Goal: Feedback & Contribution: Submit feedback/report problem

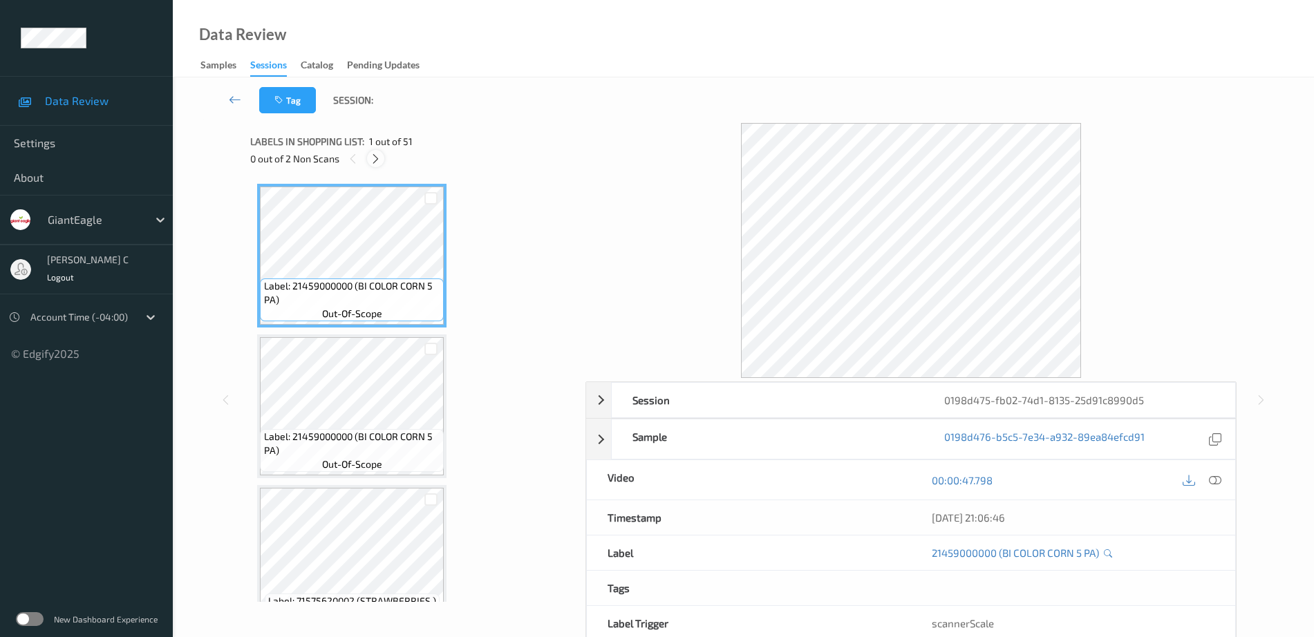
click at [378, 162] on icon at bounding box center [376, 159] width 12 height 12
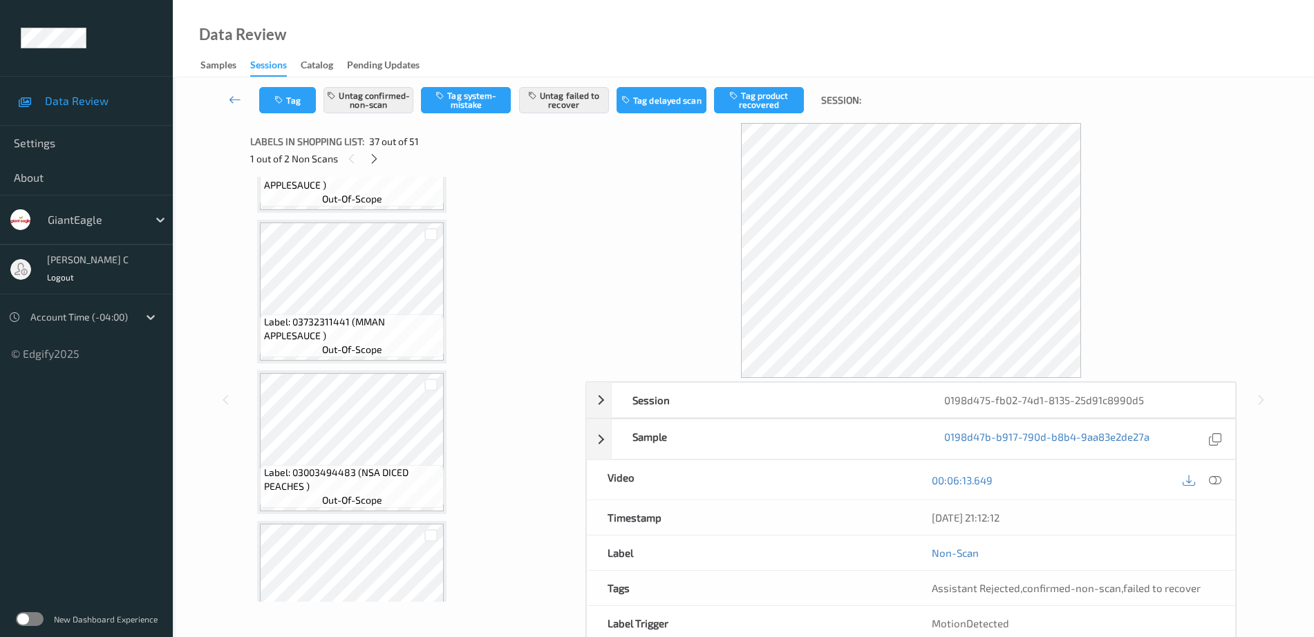
scroll to position [4934, 0]
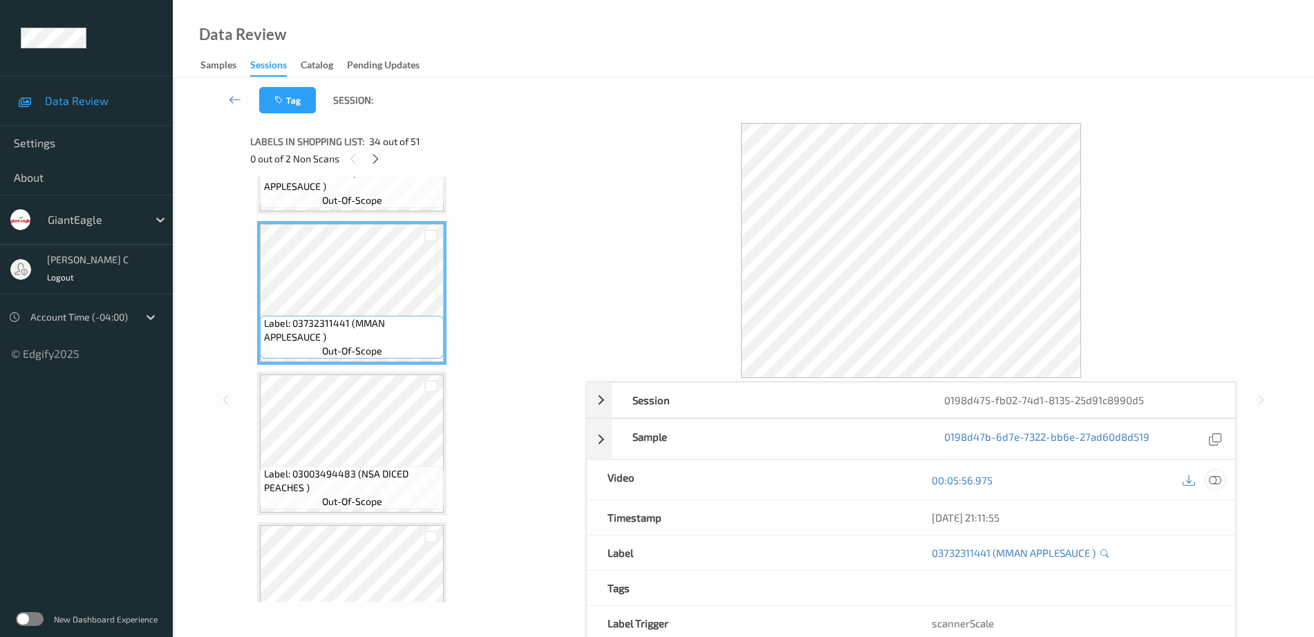
click at [1216, 481] on icon at bounding box center [1215, 480] width 12 height 12
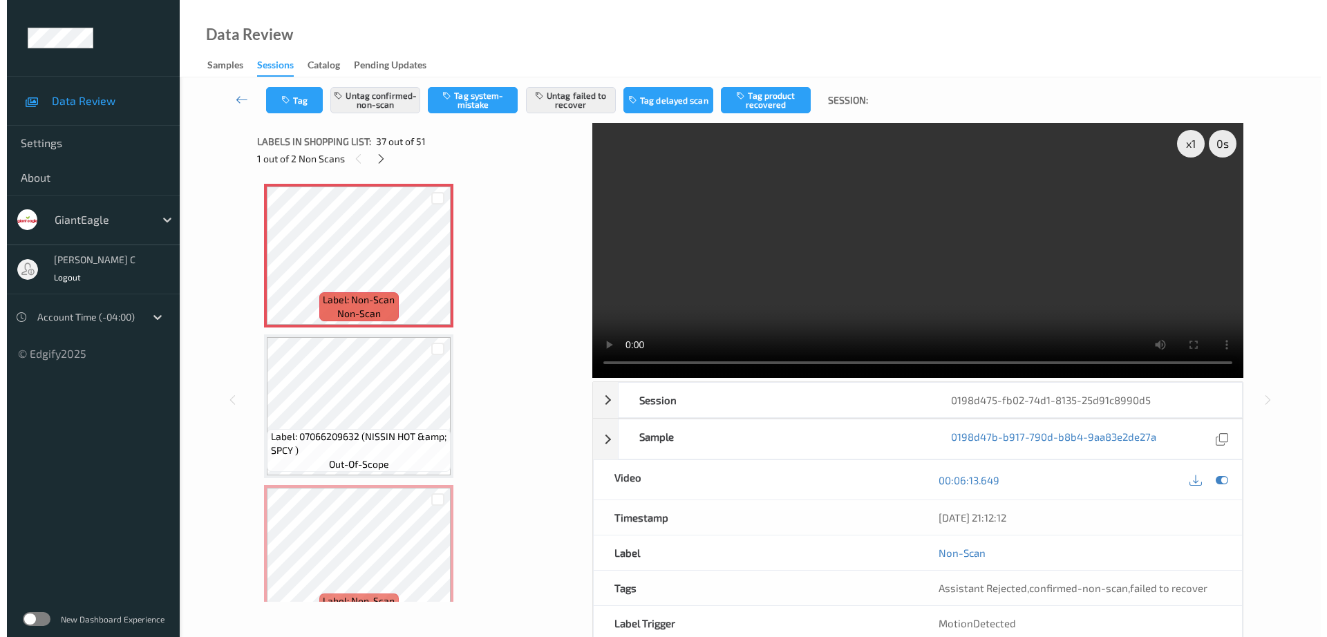
scroll to position [5452, 0]
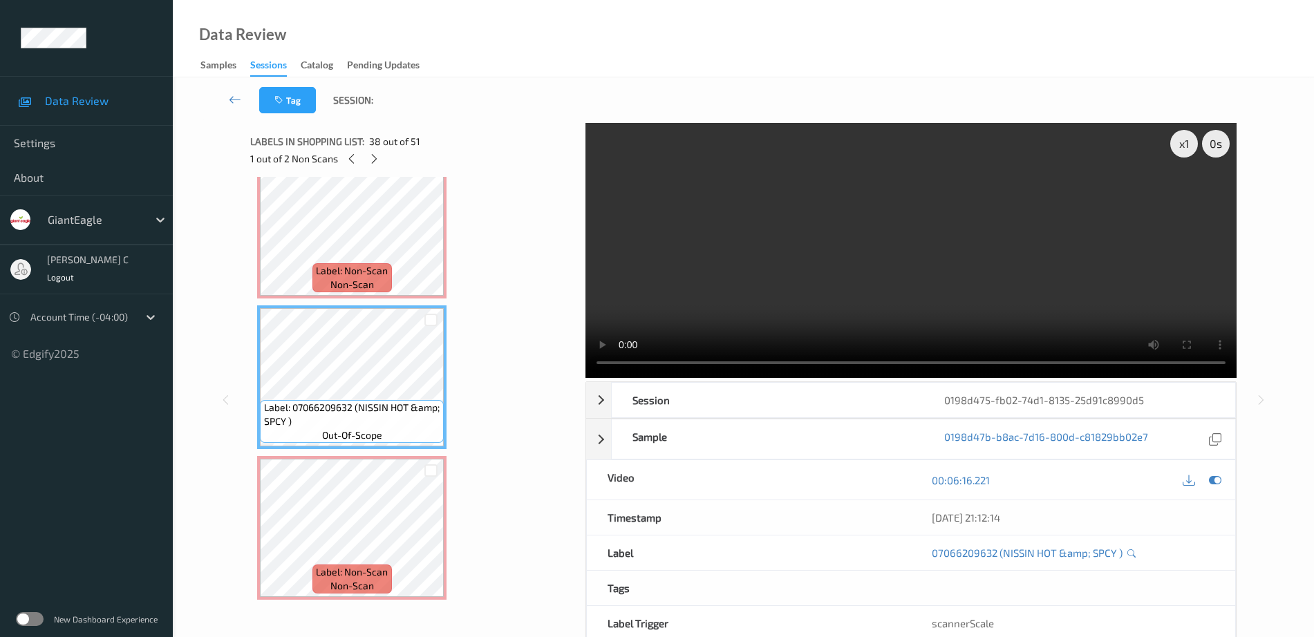
click at [404, 400] on div "Label: 07066209632 (NISSIN HOT &amp; SPCY ) out-of-scope" at bounding box center [352, 421] width 184 height 43
click at [1214, 482] on icon at bounding box center [1215, 480] width 12 height 12
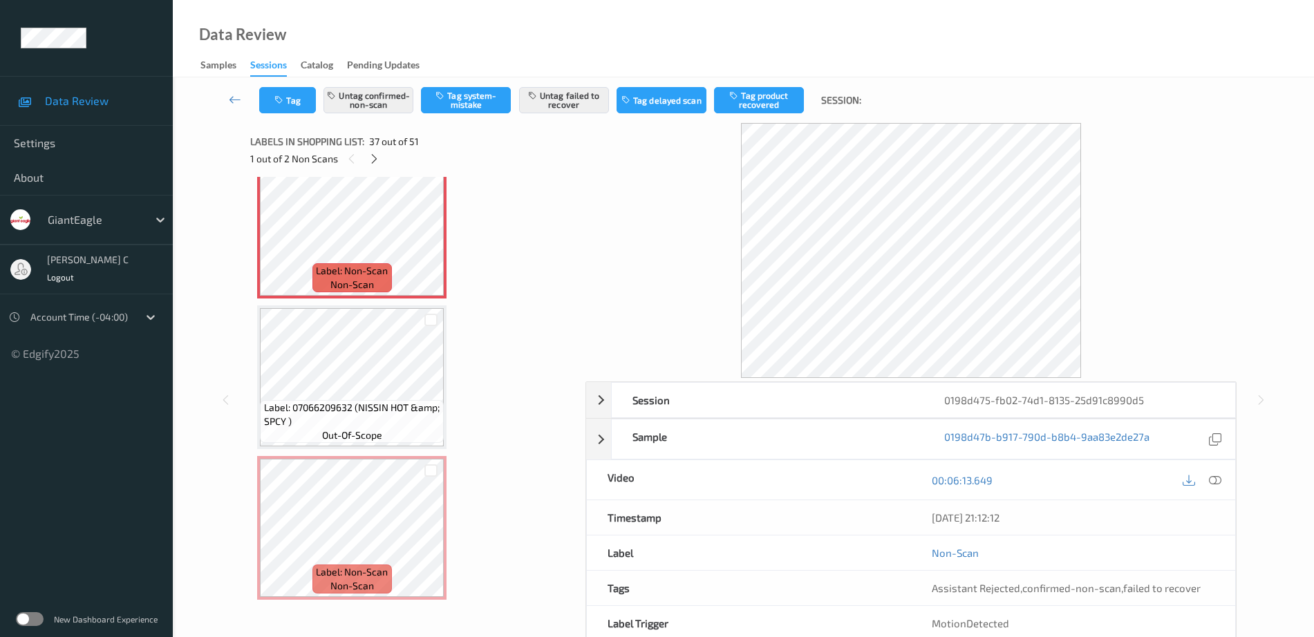
click at [1211, 483] on icon at bounding box center [1215, 480] width 12 height 12
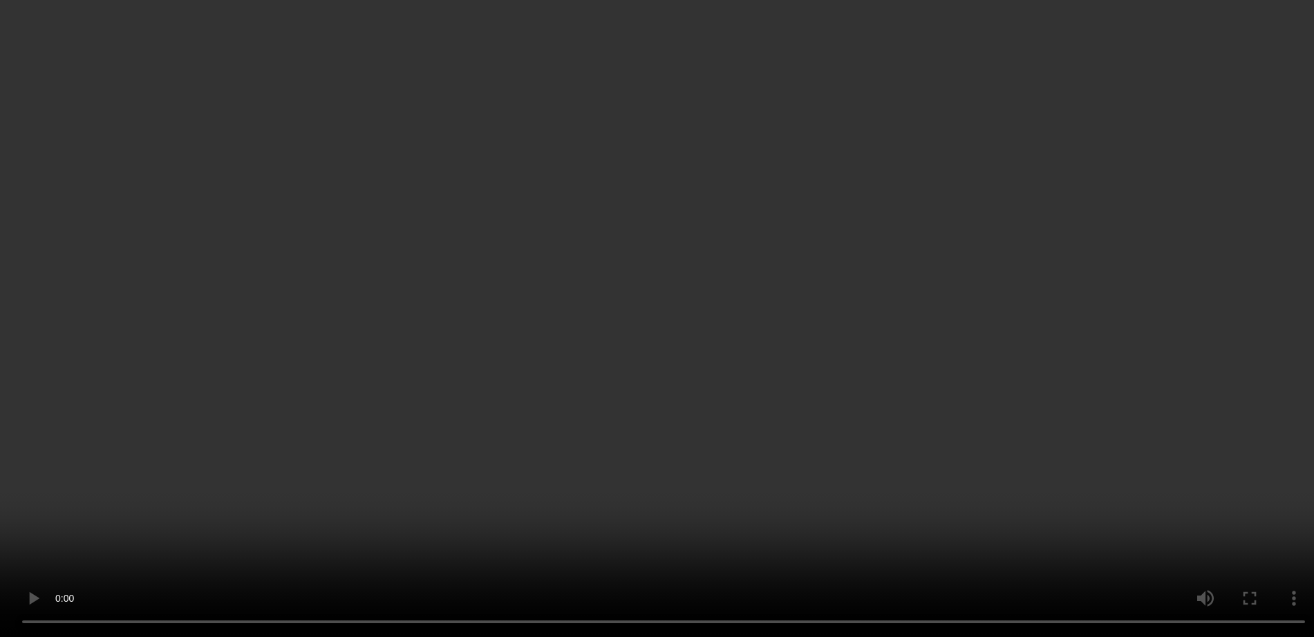
scroll to position [5625, 0]
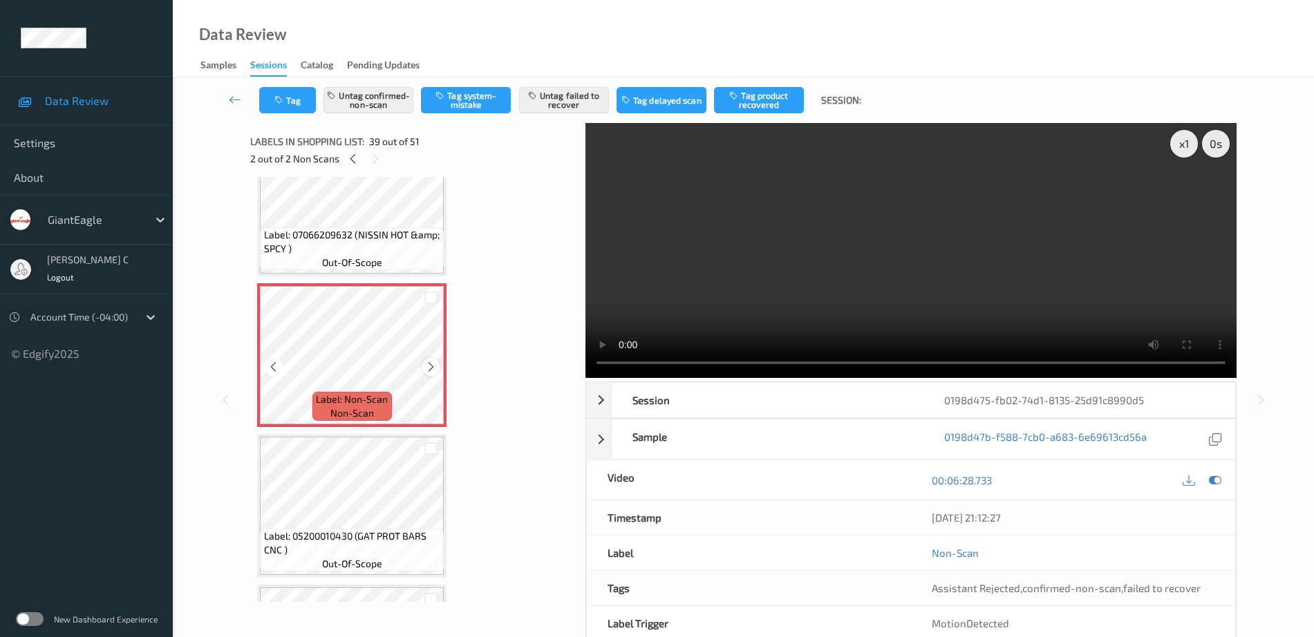
click at [433, 372] on icon at bounding box center [431, 367] width 12 height 12
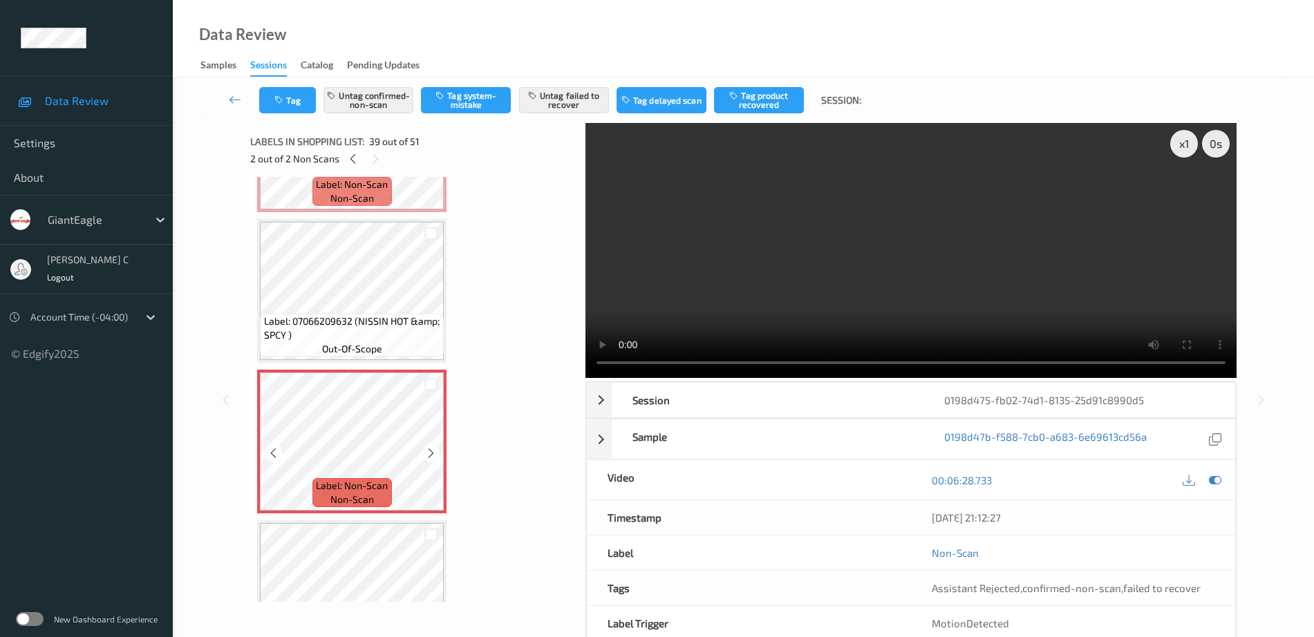
scroll to position [5452, 0]
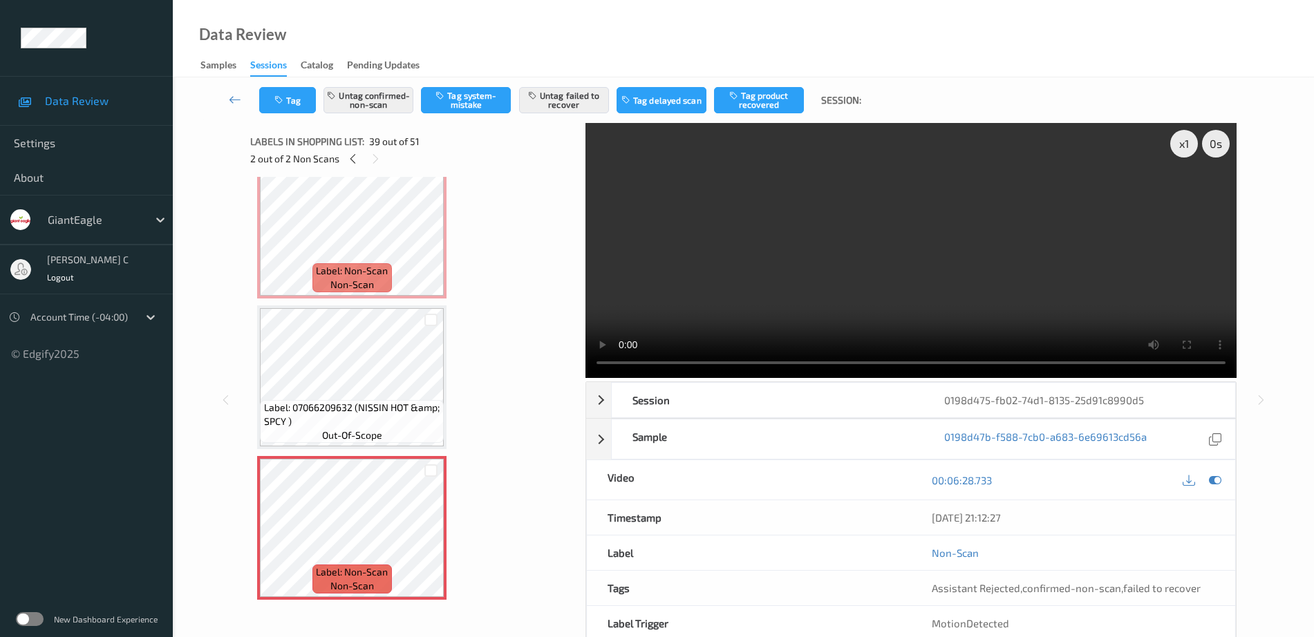
click at [358, 280] on span "non-scan" at bounding box center [352, 285] width 44 height 14
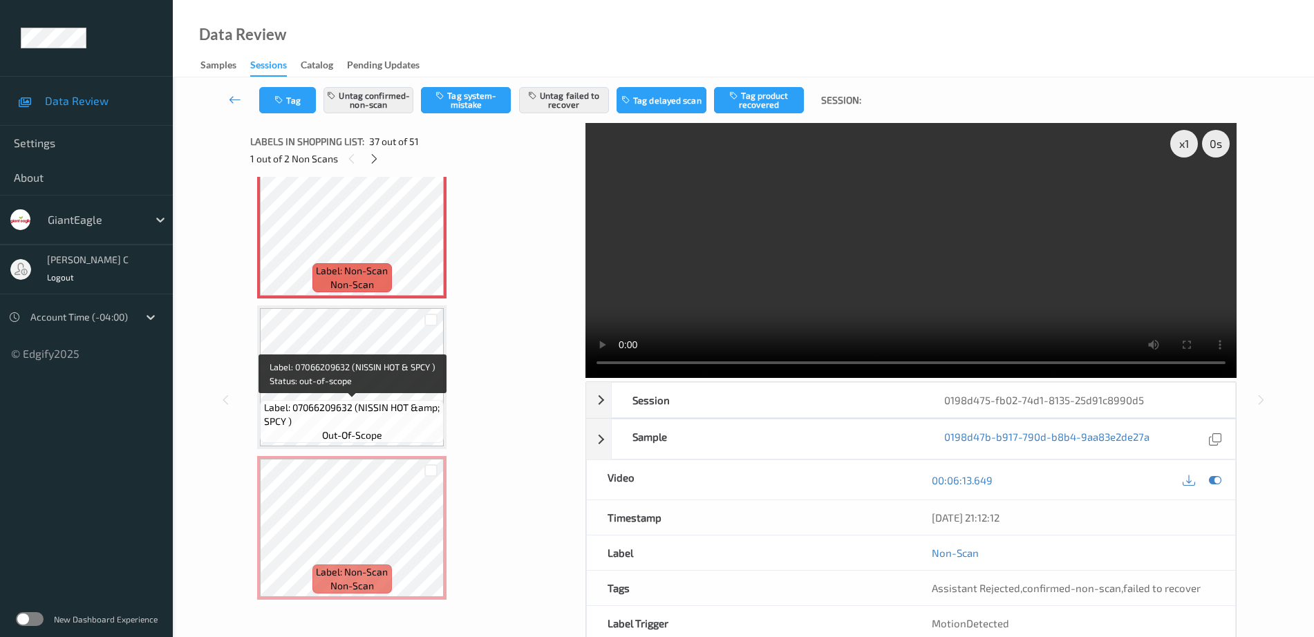
click at [379, 417] on span "Label: 07066209632 (NISSIN HOT &amp; SPCY )" at bounding box center [352, 415] width 177 height 28
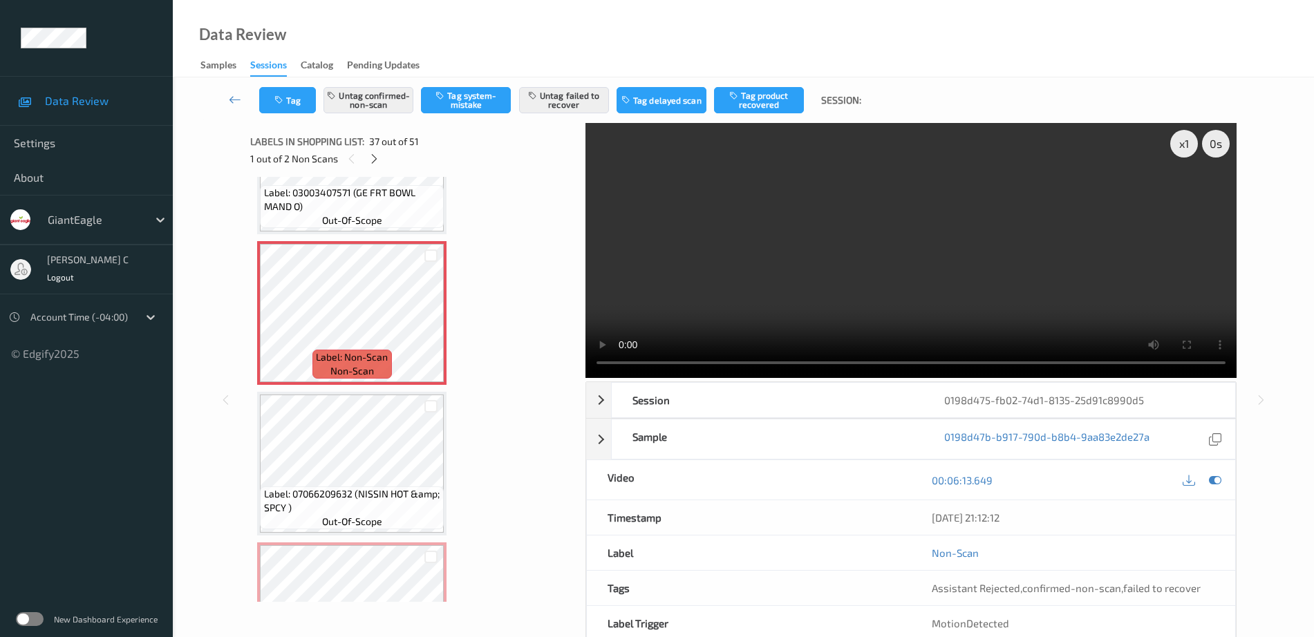
scroll to position [5280, 0]
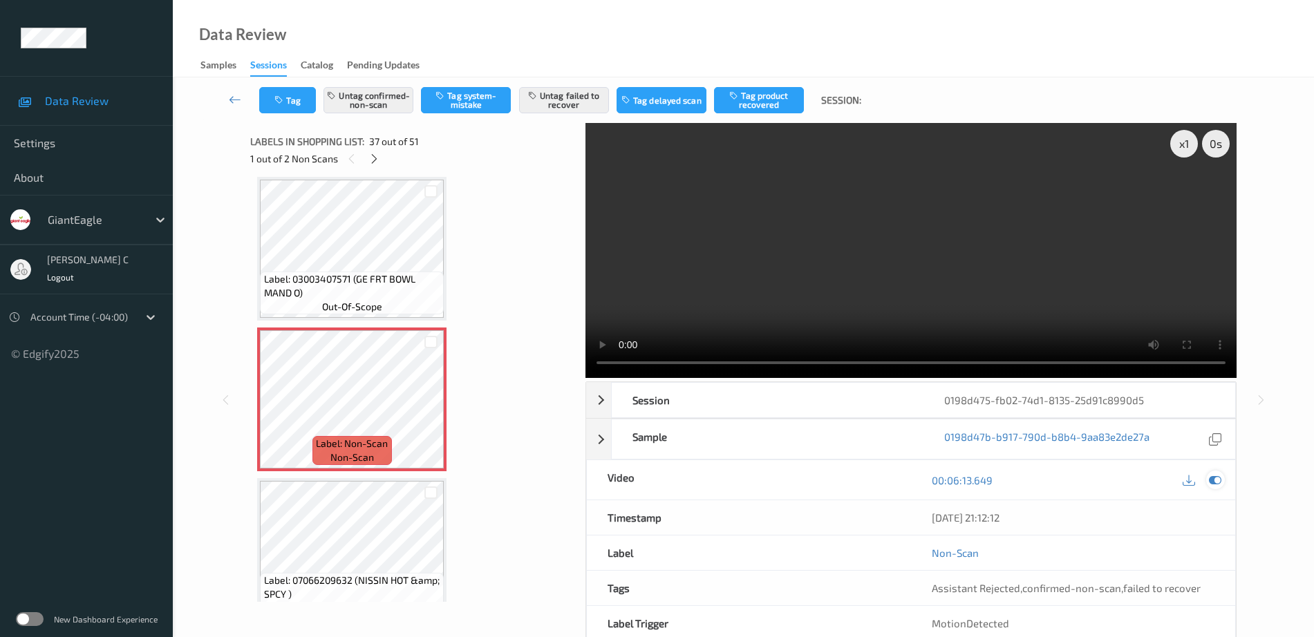
click at [1219, 476] on icon at bounding box center [1215, 480] width 12 height 12
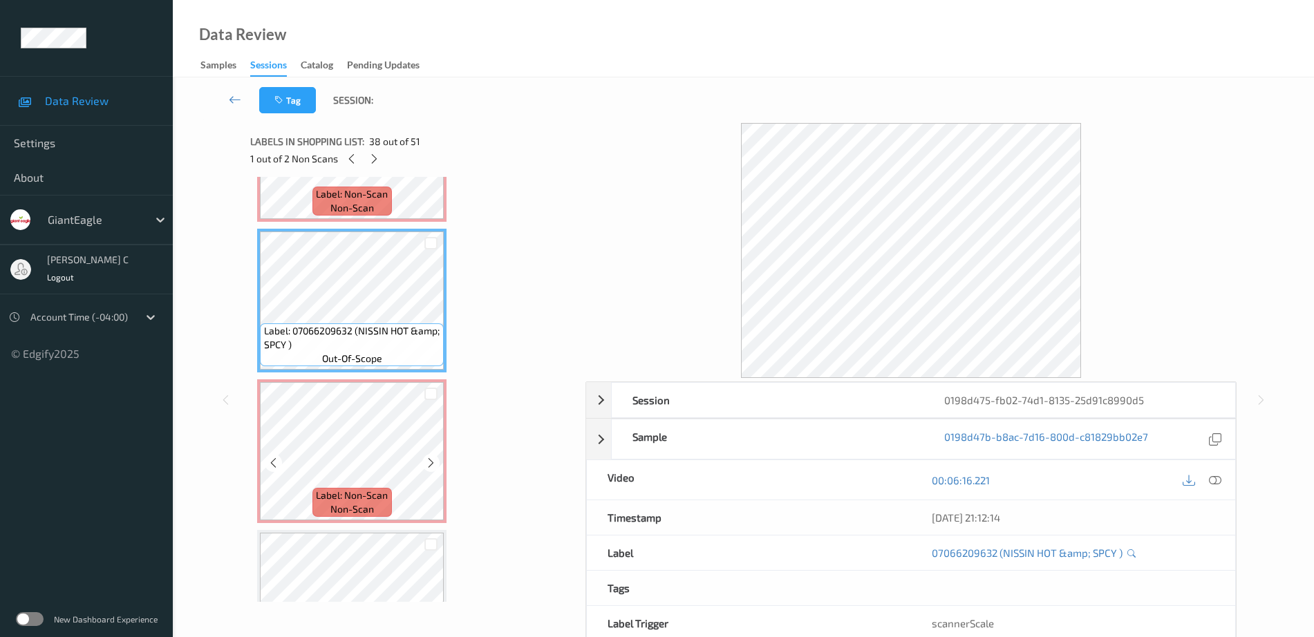
scroll to position [5539, 0]
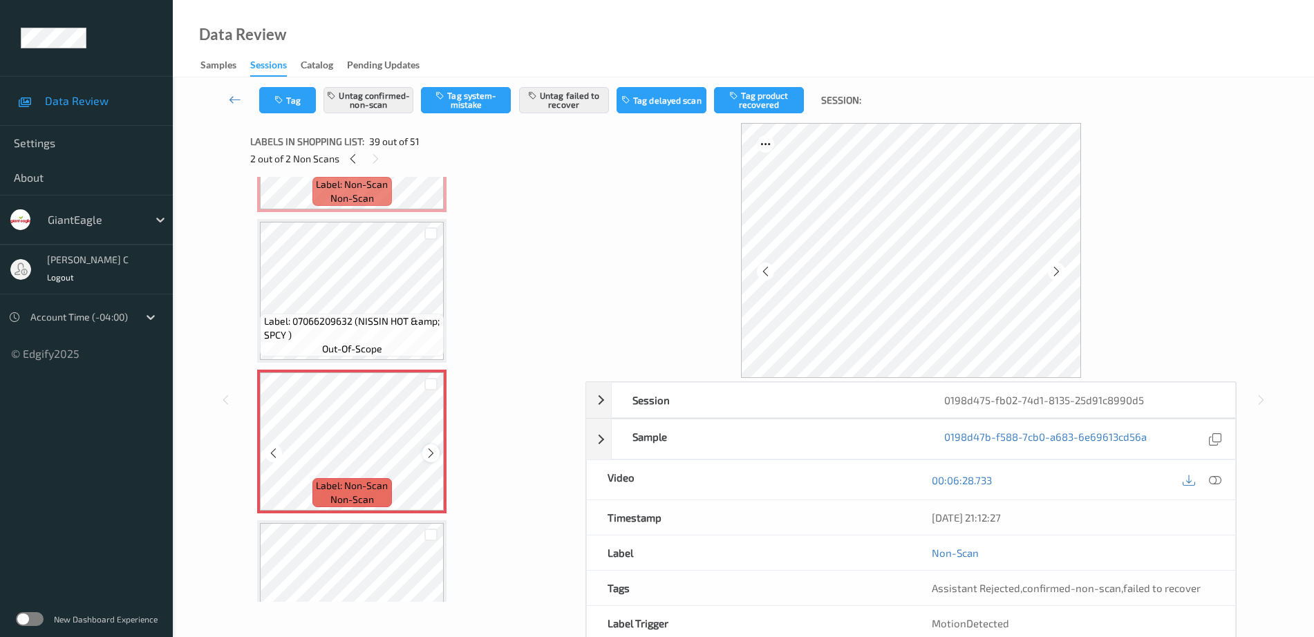
click at [433, 455] on icon at bounding box center [431, 453] width 12 height 12
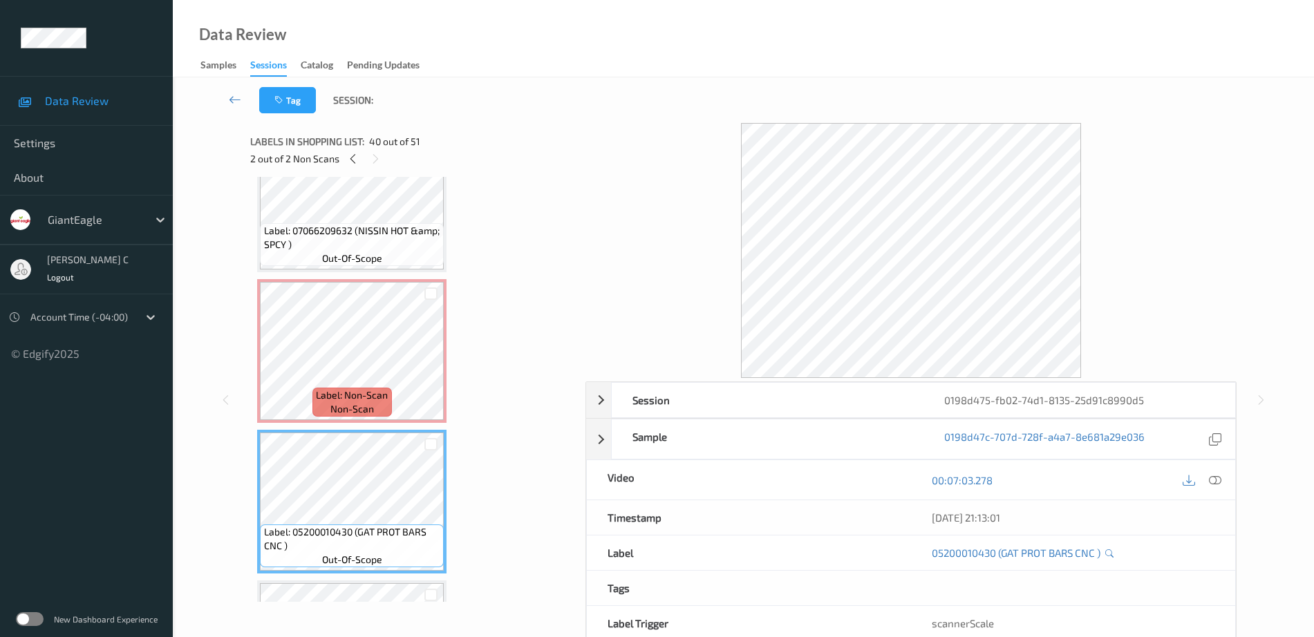
scroll to position [5625, 0]
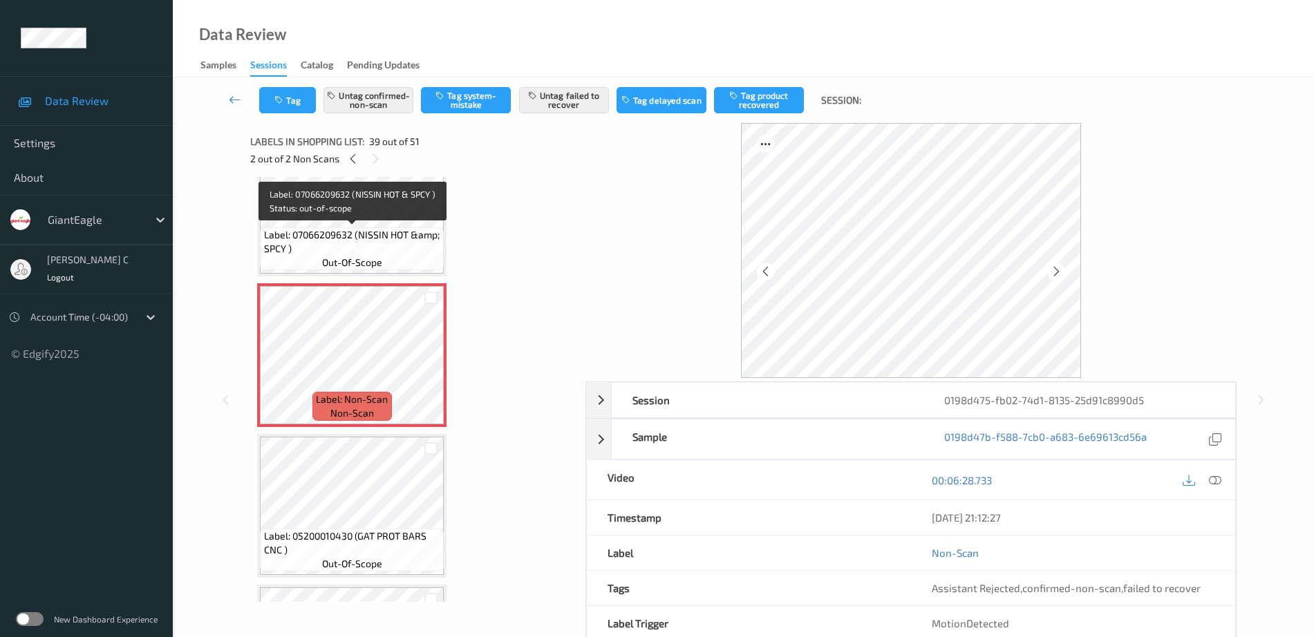
click at [321, 246] on span "Label: 07066209632 (NISSIN HOT &amp; SPCY )" at bounding box center [352, 242] width 177 height 28
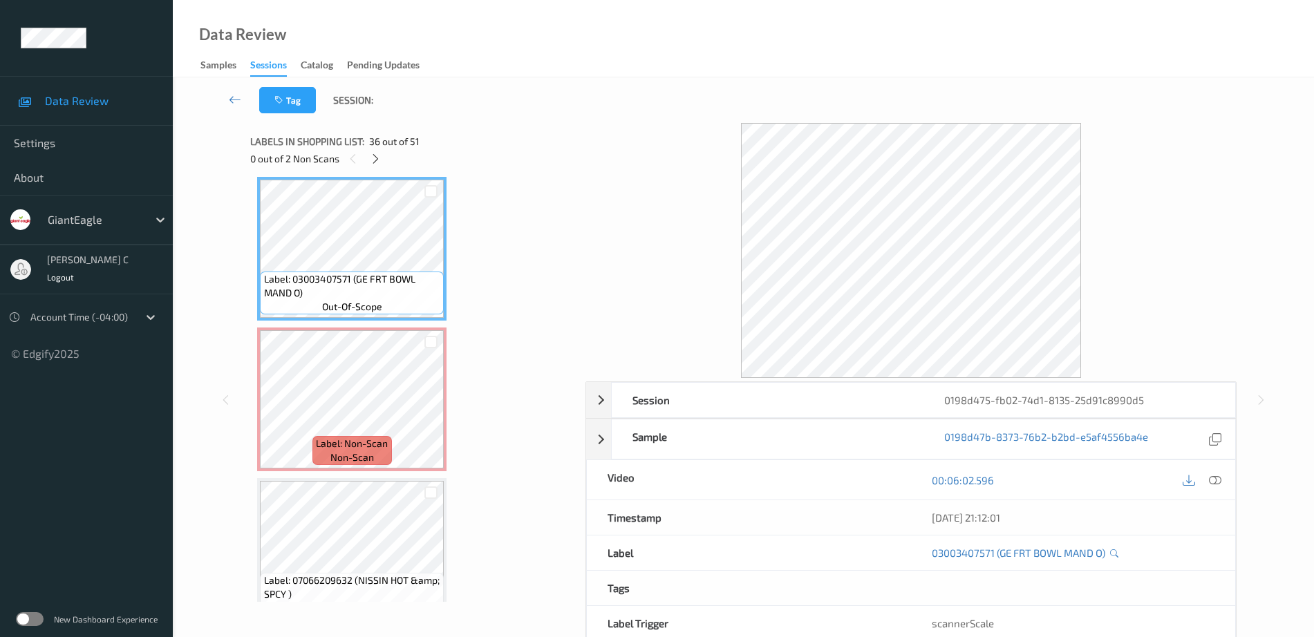
scroll to position [5193, 0]
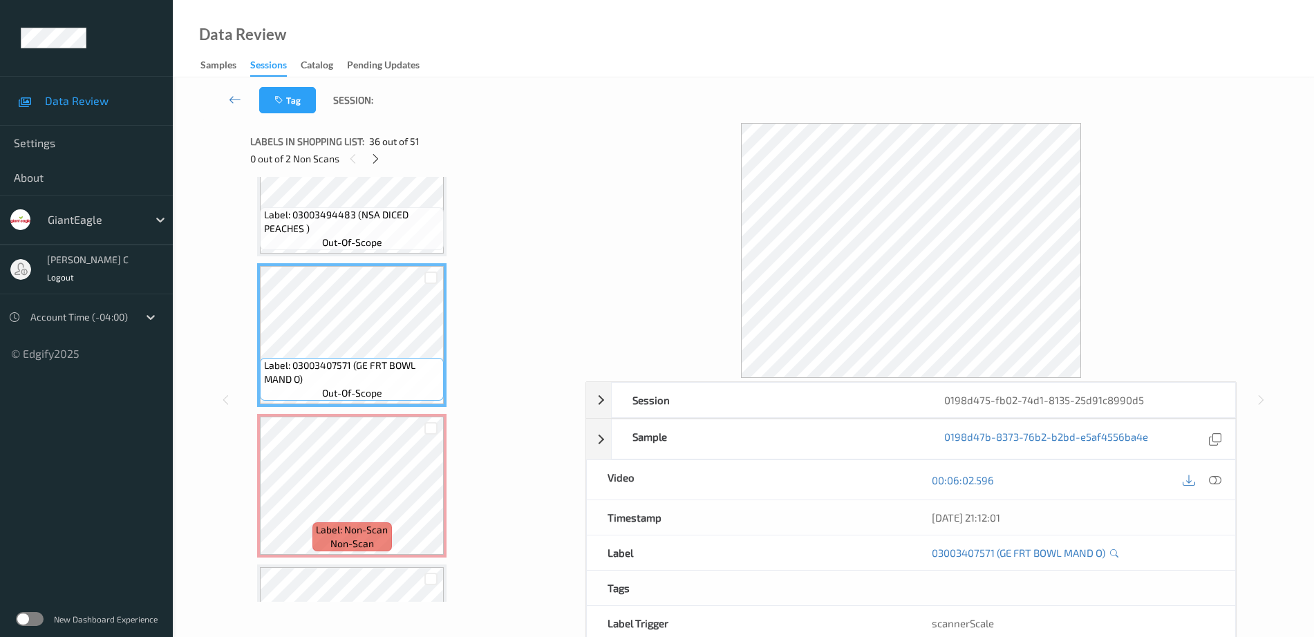
click at [333, 221] on span "Label: 03003494483 (NSA DICED PEACHES )" at bounding box center [352, 222] width 177 height 28
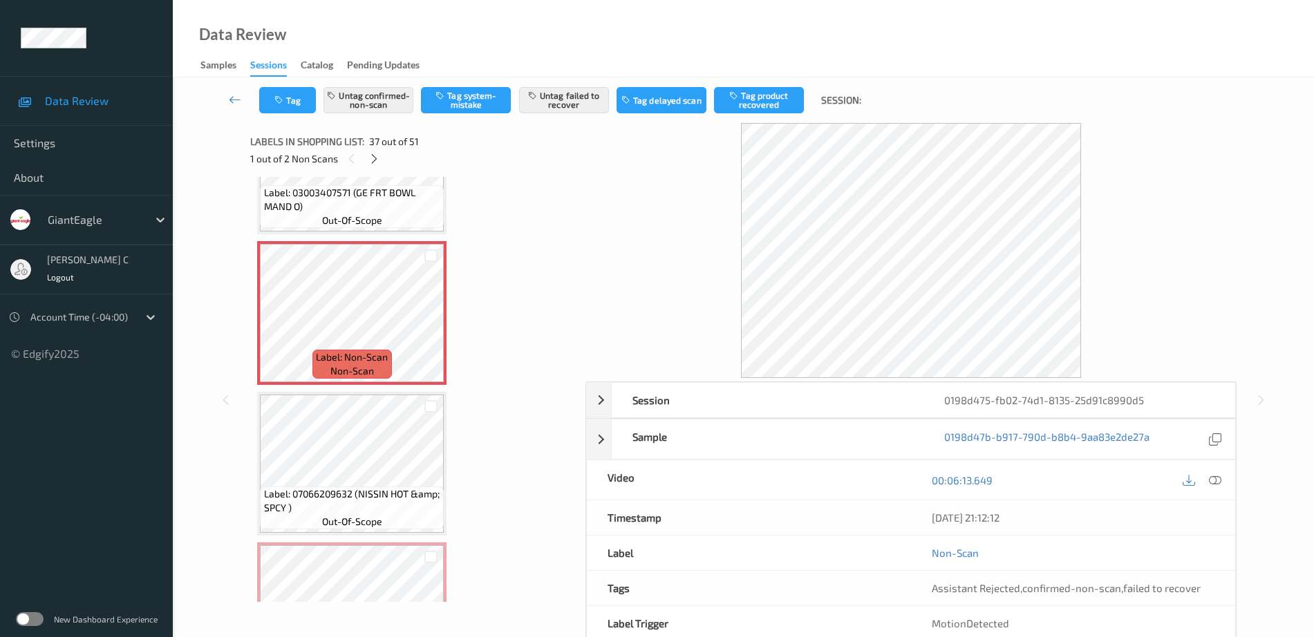
scroll to position [5280, 0]
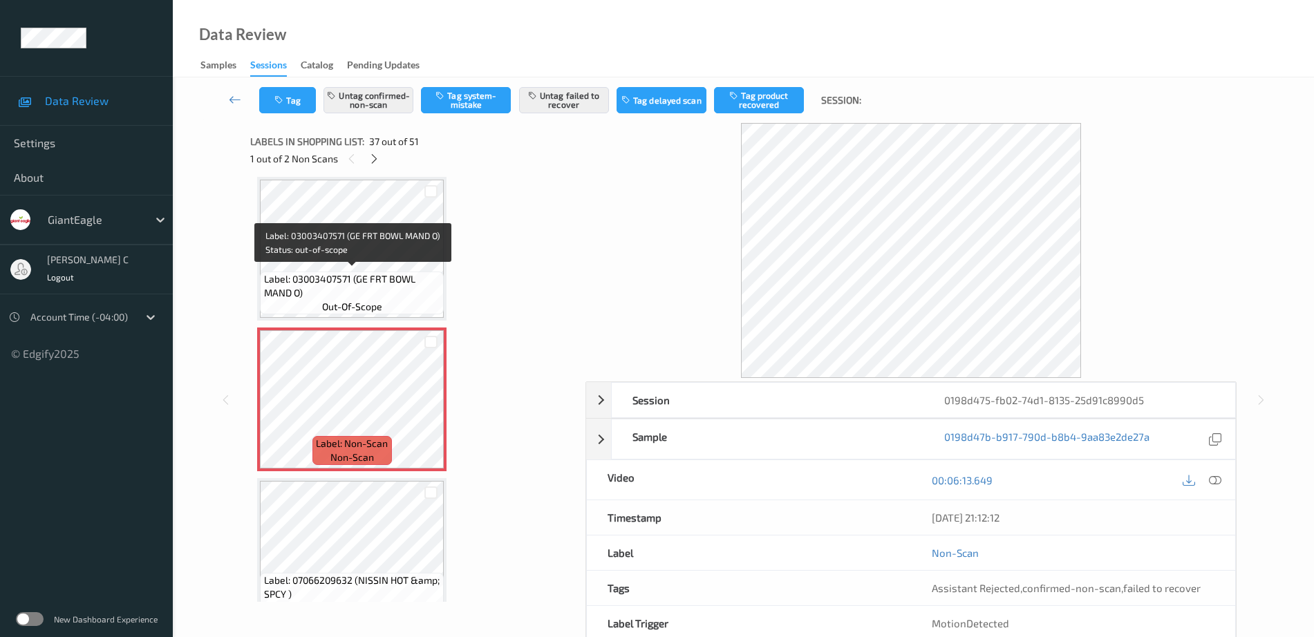
click at [397, 274] on span "Label: 03003407571 (GE FRT BOWL MAND O)" at bounding box center [352, 286] width 177 height 28
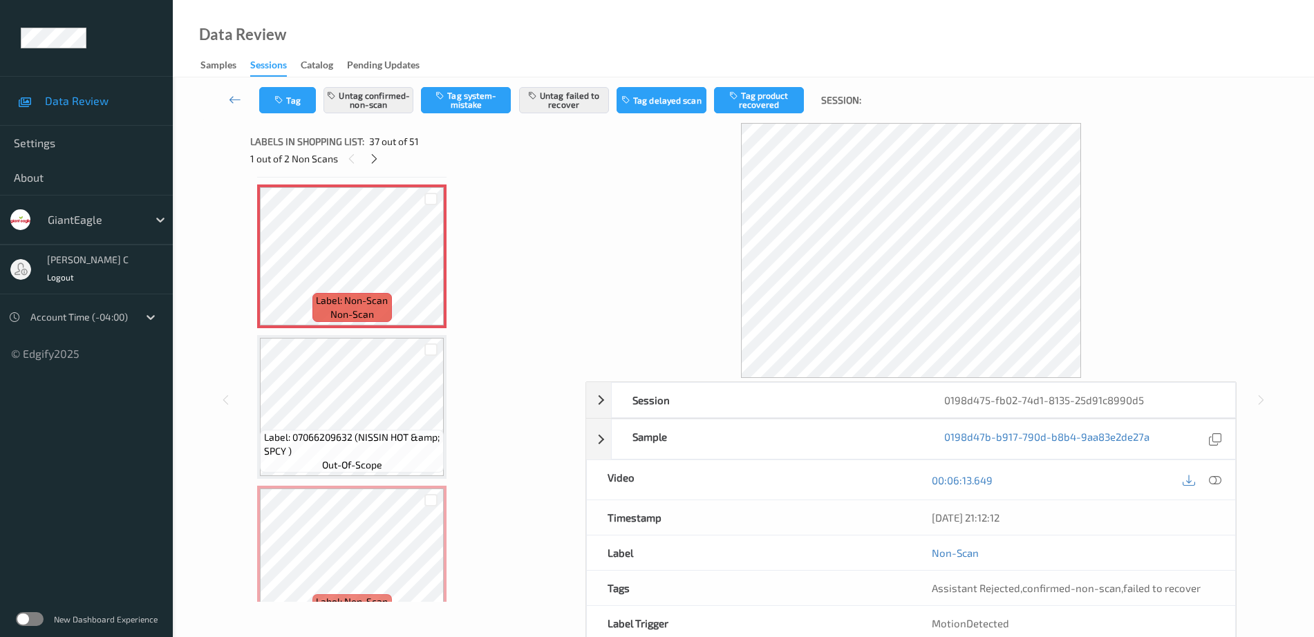
scroll to position [5452, 0]
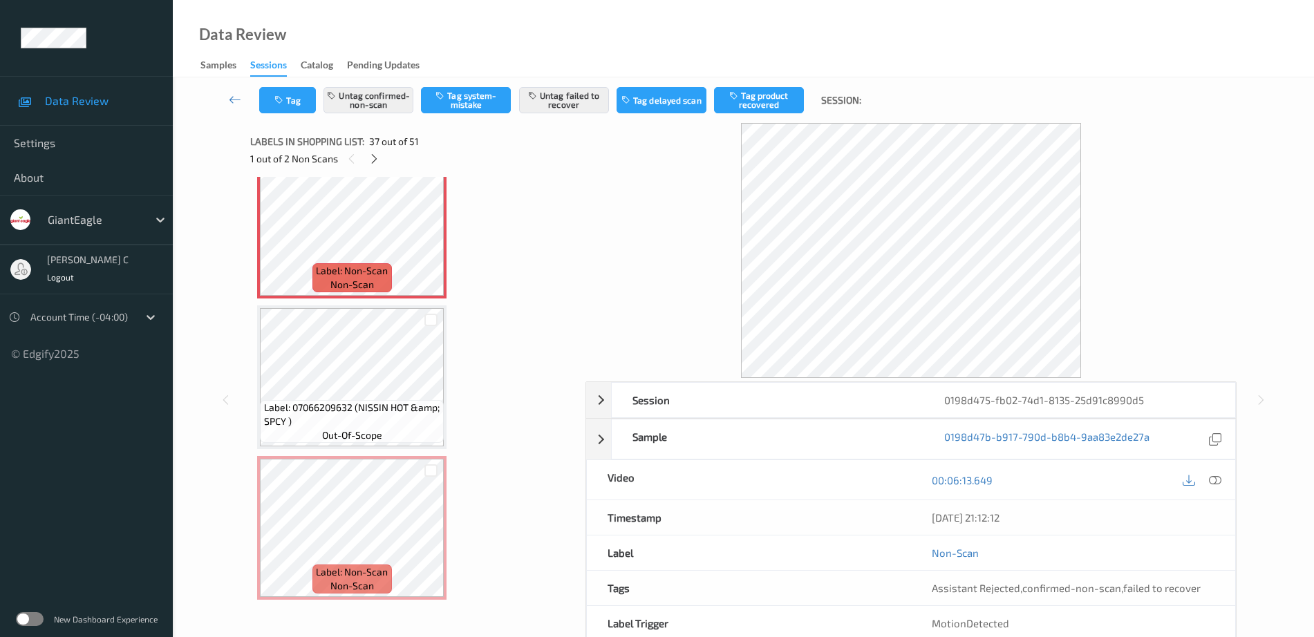
click at [373, 401] on span "Label: 07066209632 (NISSIN HOT &amp; SPCY )" at bounding box center [352, 415] width 177 height 28
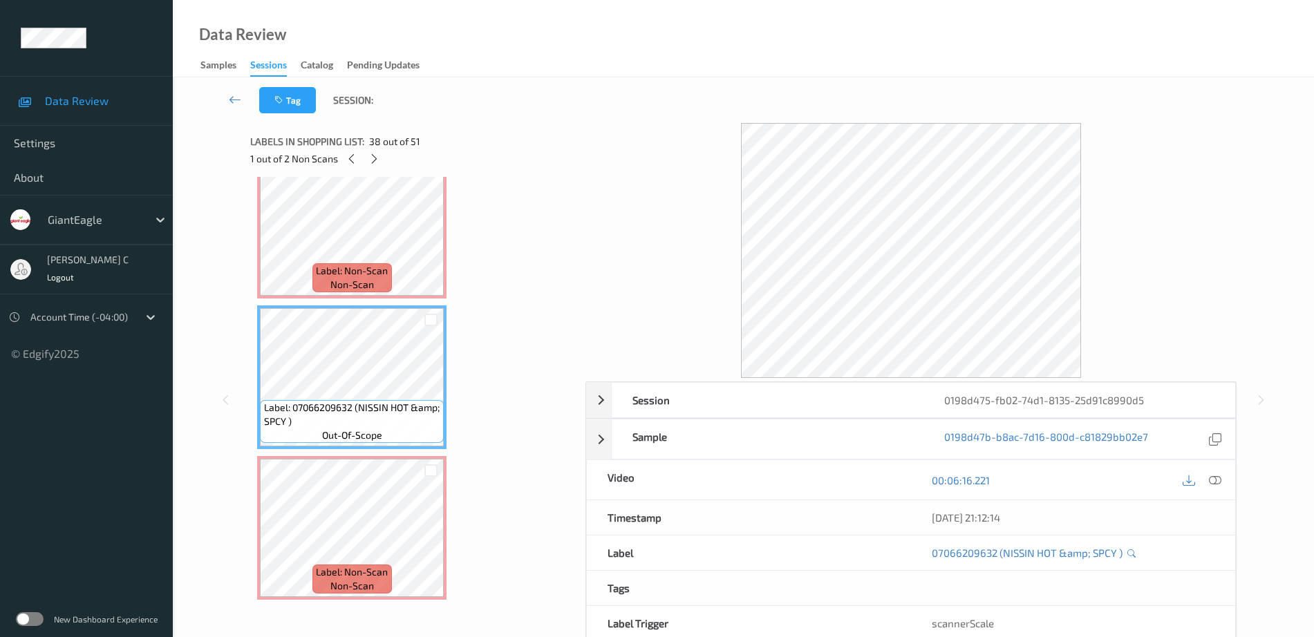
scroll to position [5539, 0]
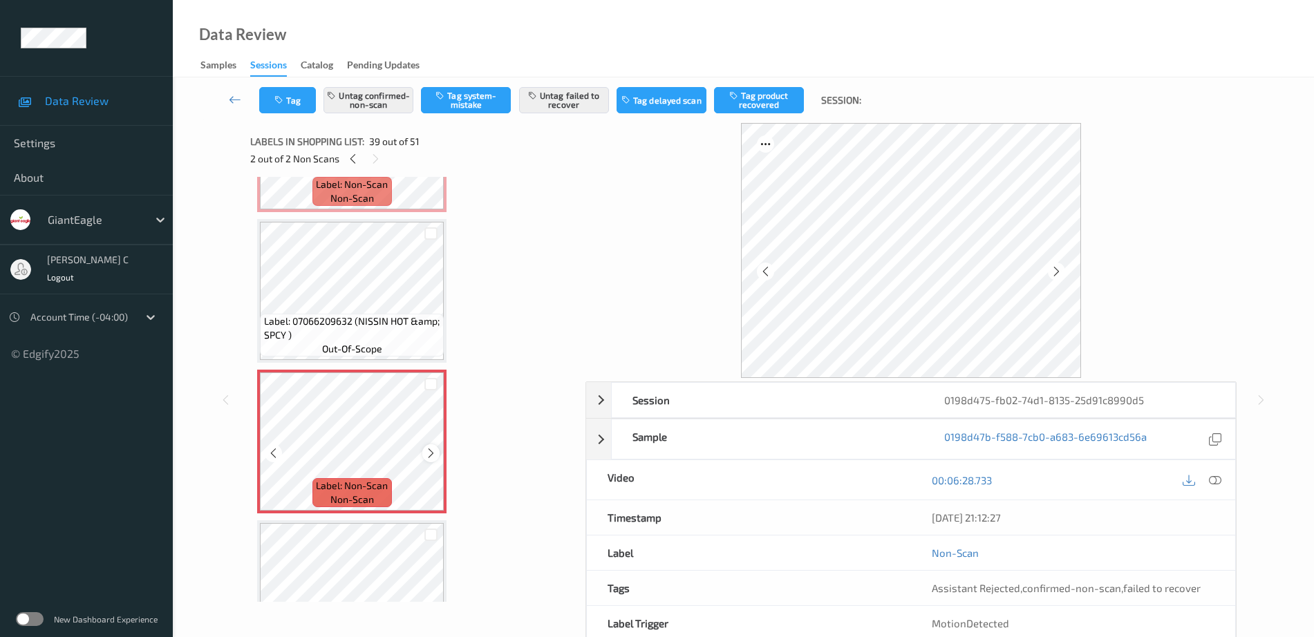
click at [428, 456] on icon at bounding box center [431, 453] width 12 height 12
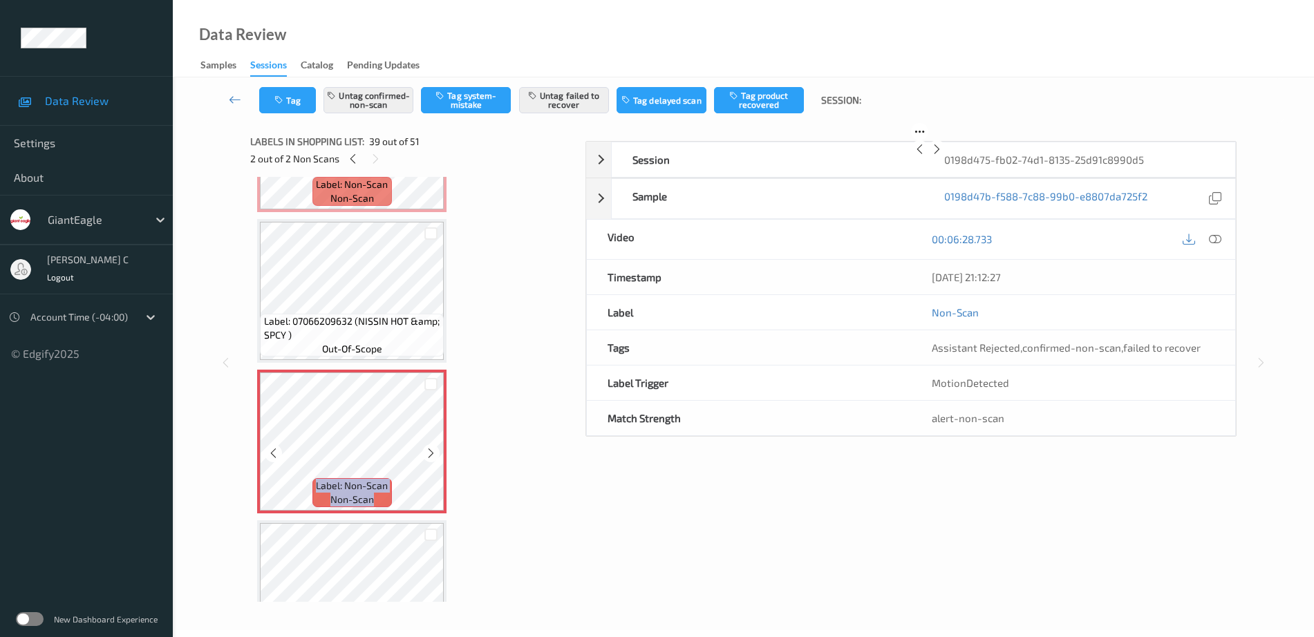
click at [428, 456] on icon at bounding box center [431, 453] width 12 height 12
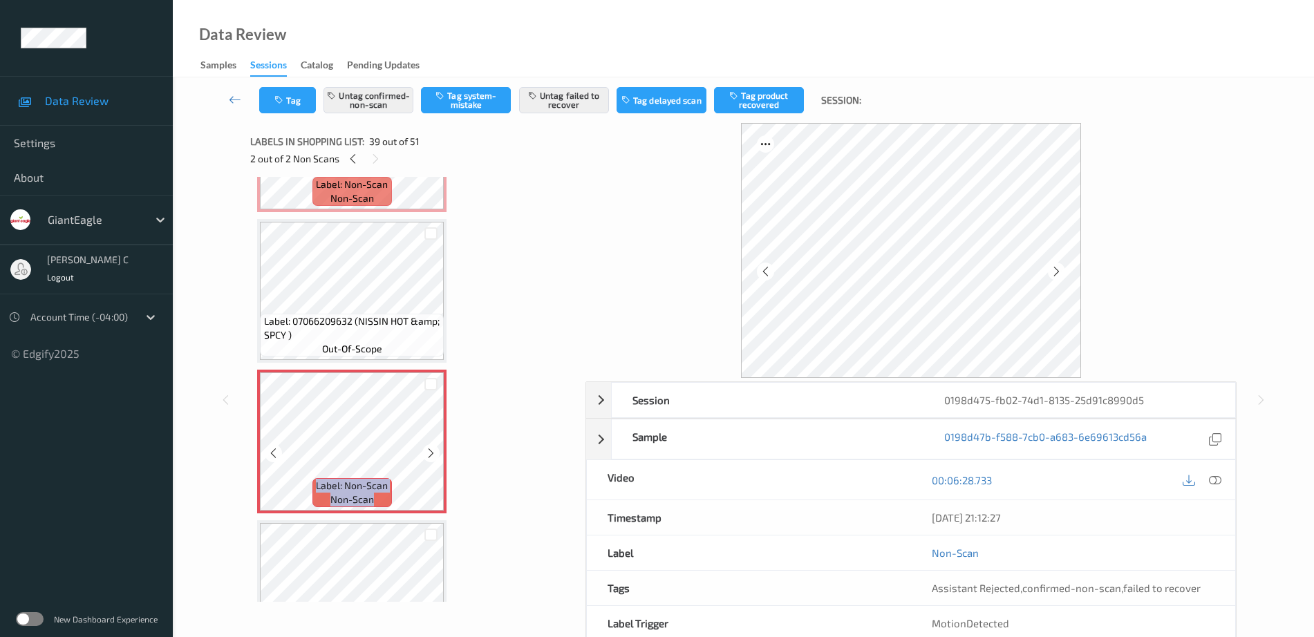
click at [428, 456] on icon at bounding box center [431, 453] width 12 height 12
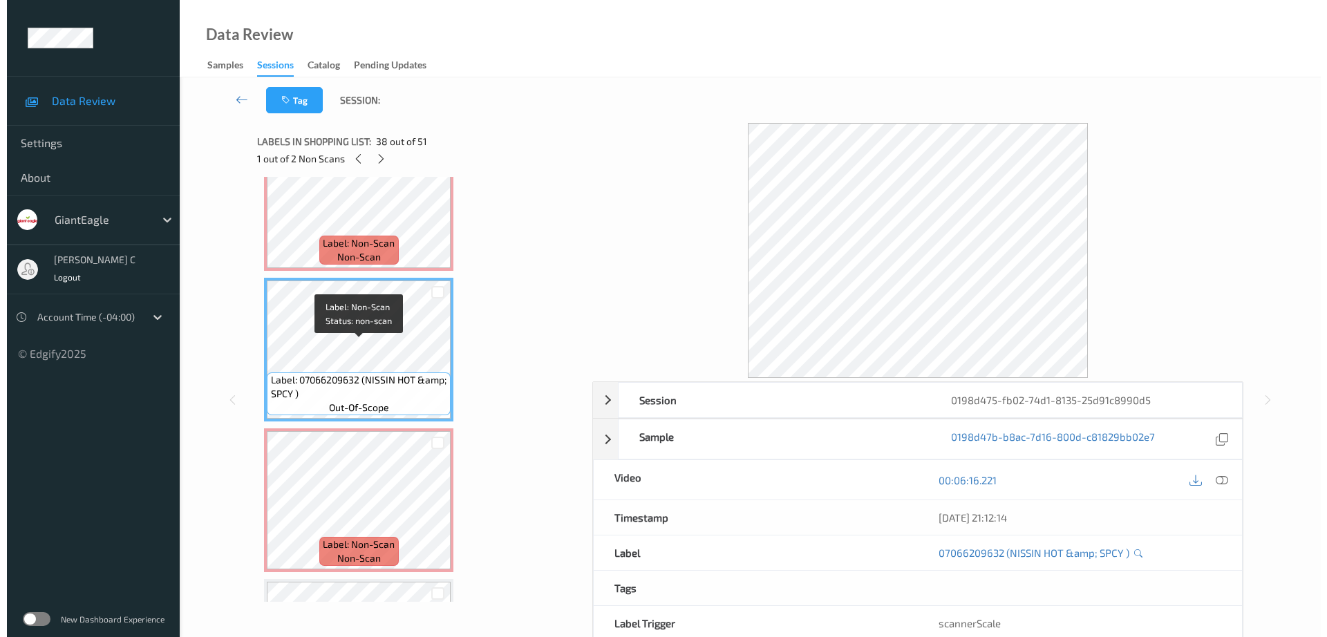
scroll to position [5366, 0]
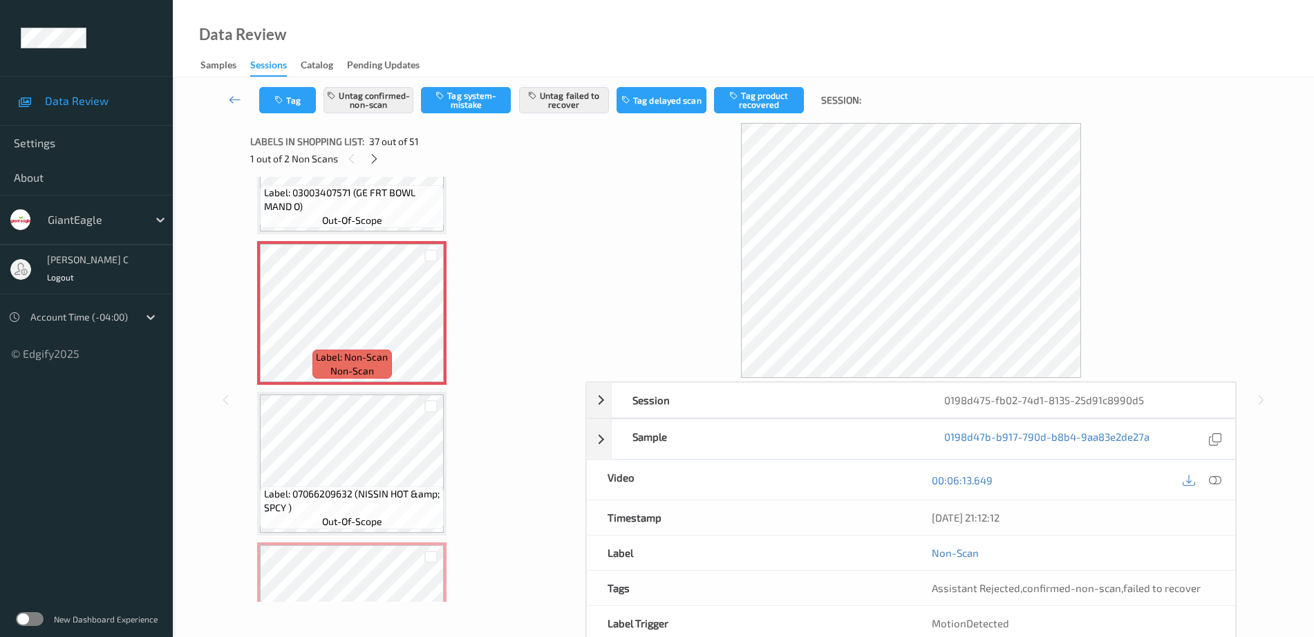
drag, startPoint x: 1216, startPoint y: 485, endPoint x: 1193, endPoint y: 489, distance: 22.4
click at [1216, 485] on icon at bounding box center [1215, 480] width 12 height 12
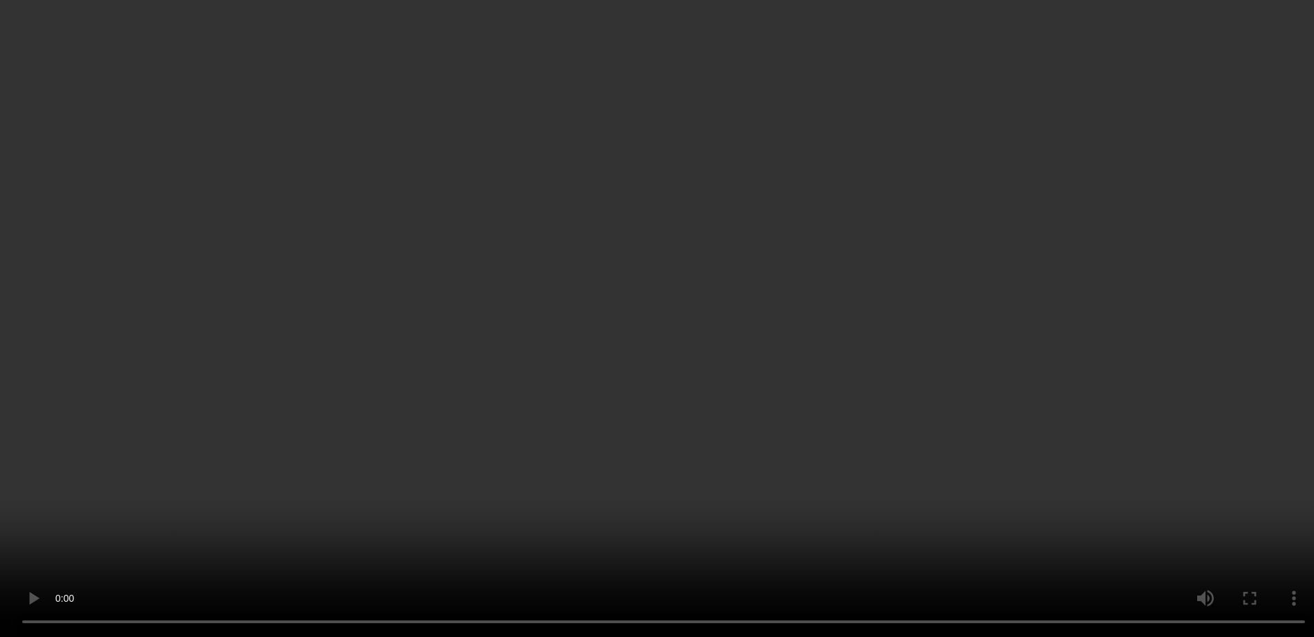
scroll to position [5539, 0]
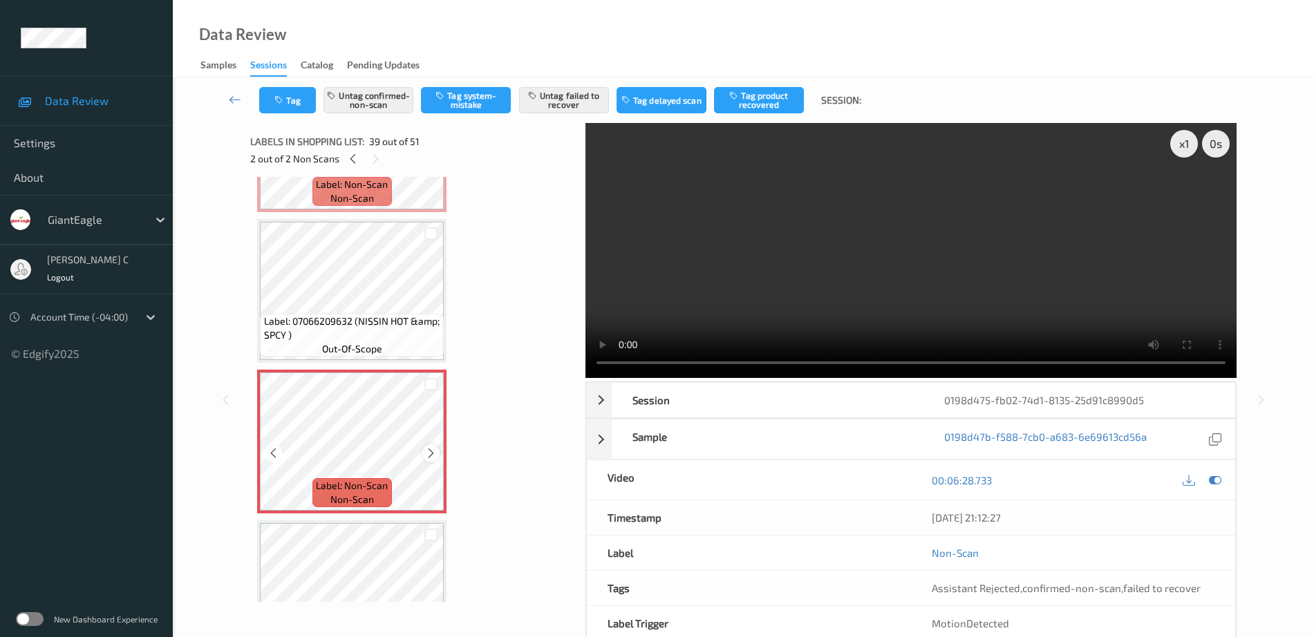
click at [431, 456] on icon at bounding box center [431, 453] width 12 height 12
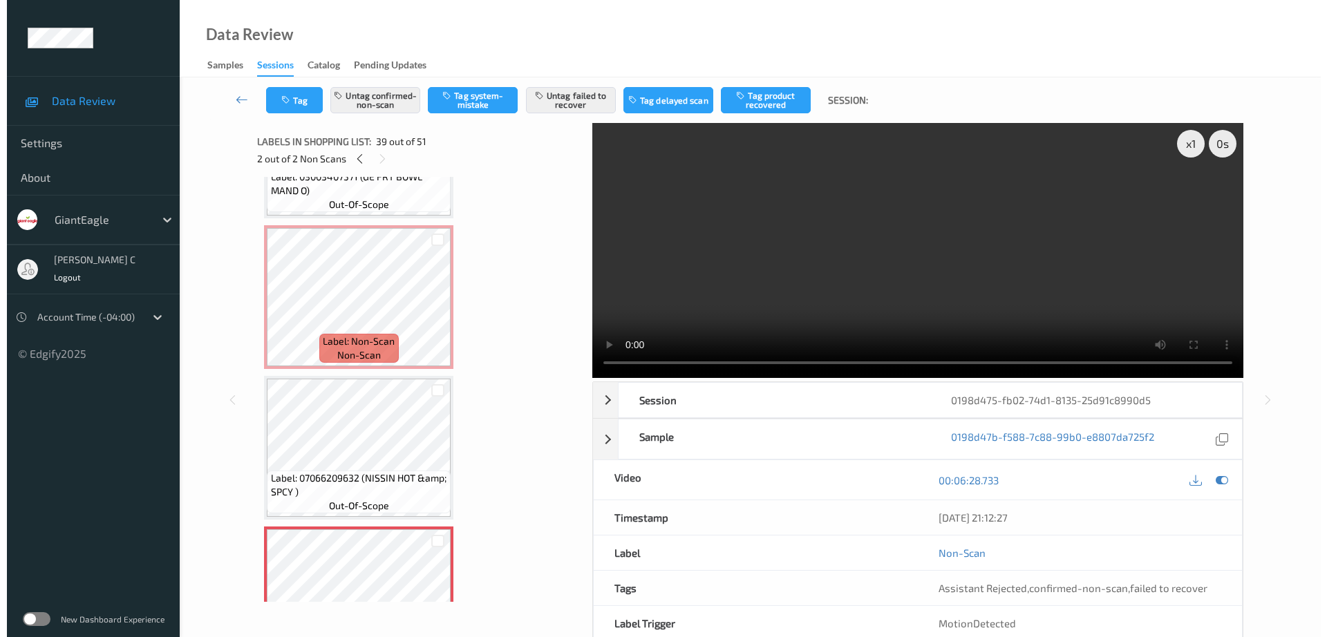
scroll to position [5366, 0]
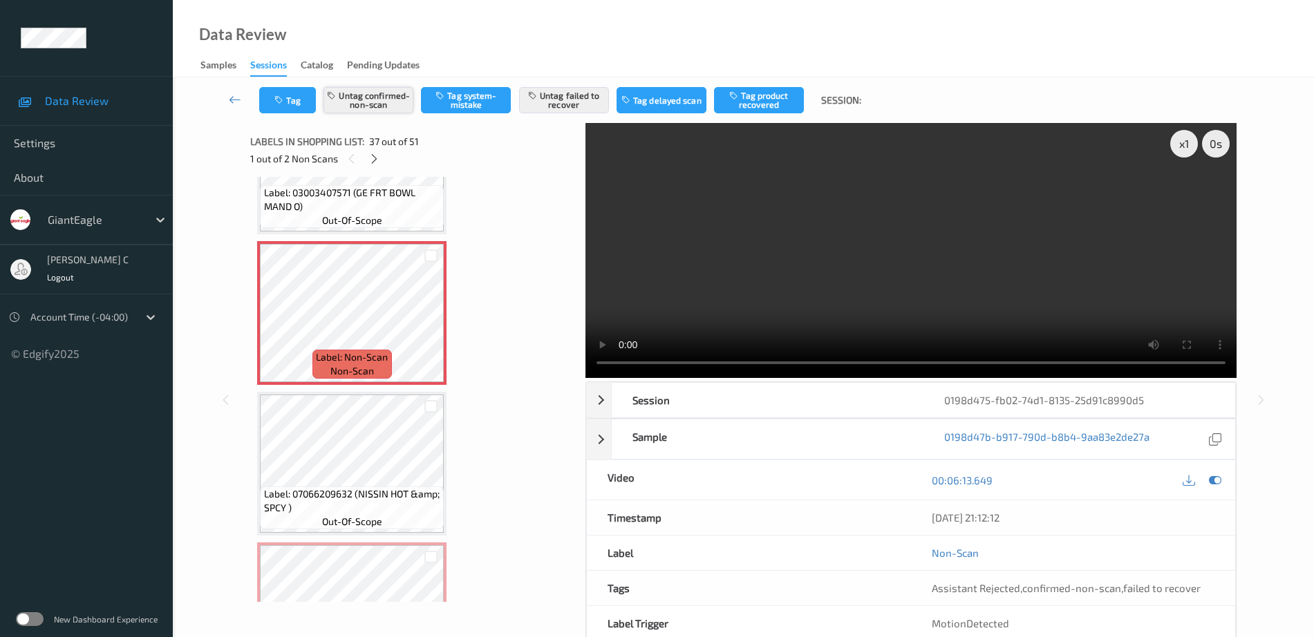
click at [397, 100] on button "Untag confirmed-non-scan" at bounding box center [368, 100] width 90 height 26
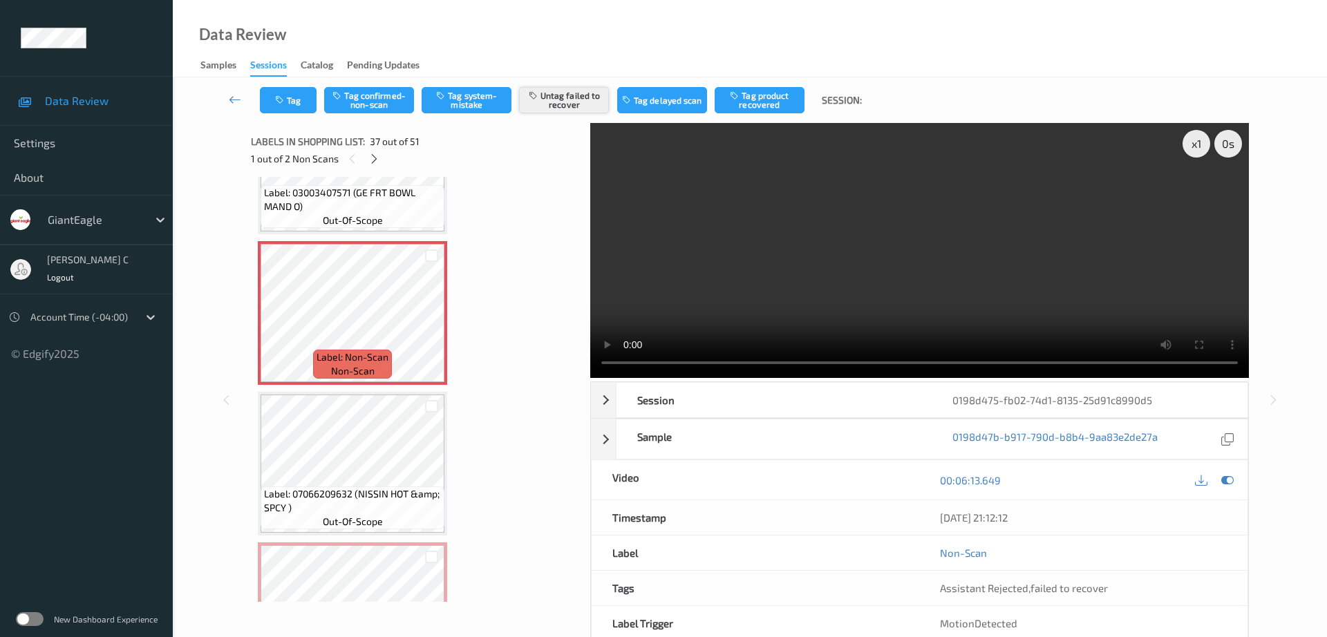
click at [555, 101] on button "Untag failed to recover" at bounding box center [564, 100] width 90 height 26
click at [390, 103] on button "Tag confirmed-non-scan" at bounding box center [369, 100] width 90 height 26
click at [569, 106] on button "Tag failed to recover" at bounding box center [564, 100] width 90 height 26
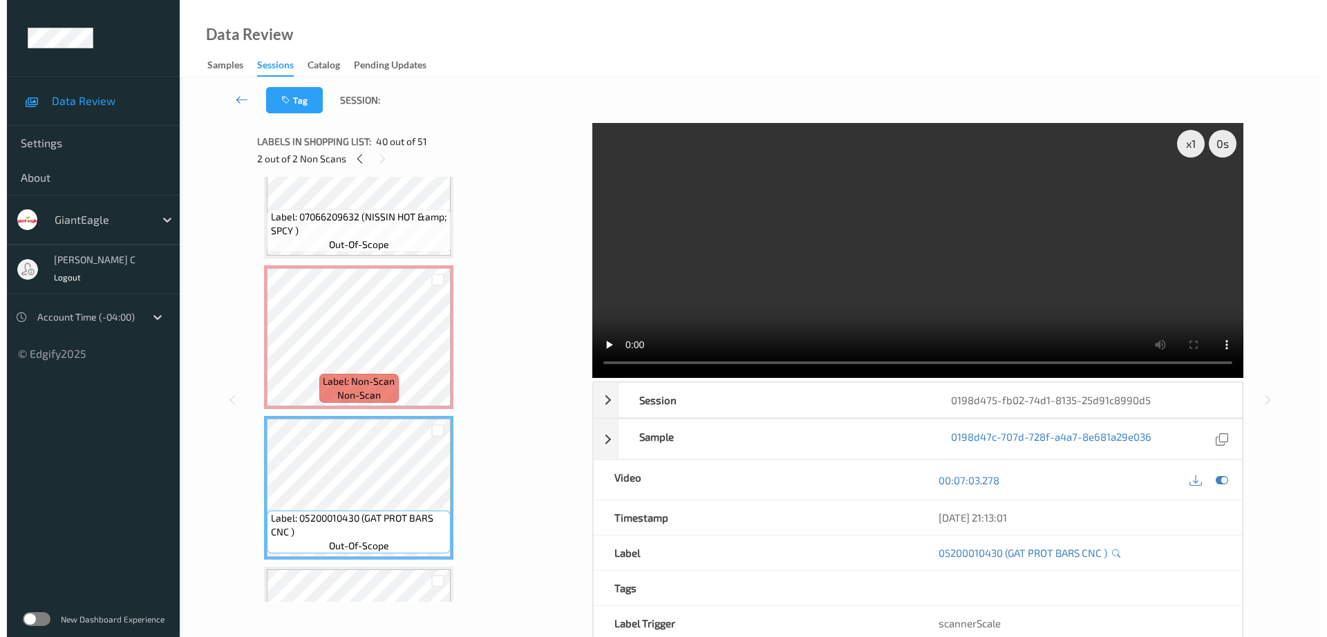
scroll to position [5625, 0]
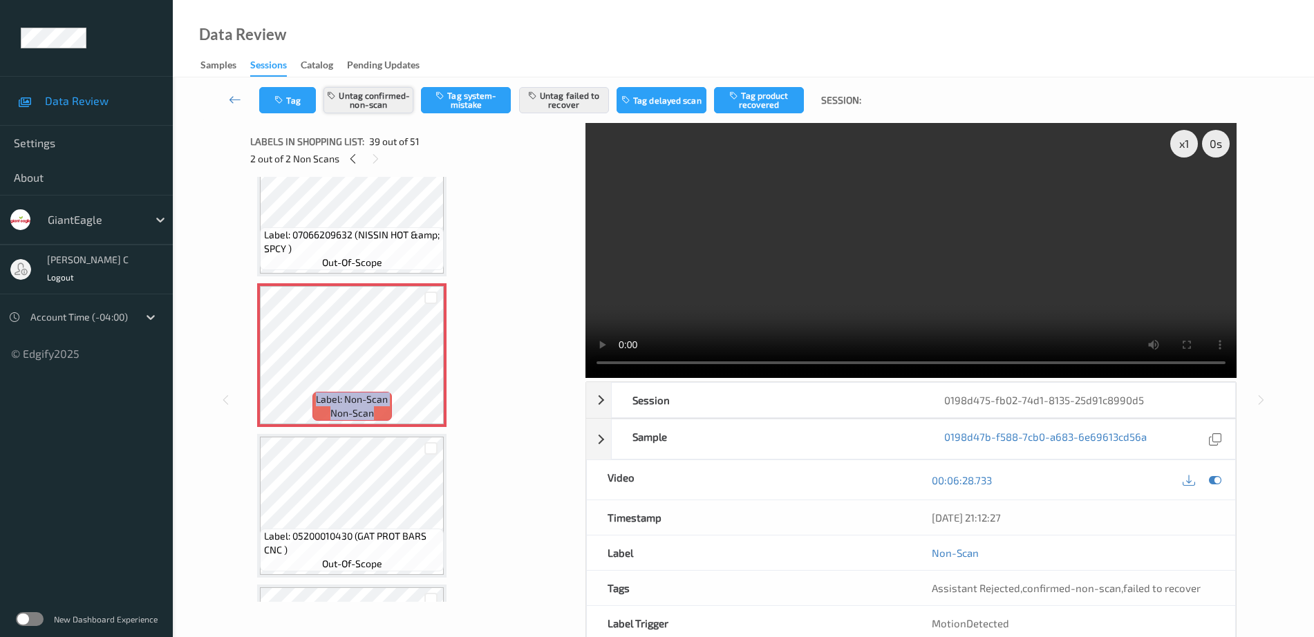
click at [391, 95] on button "Untag confirmed-non-scan" at bounding box center [368, 100] width 90 height 26
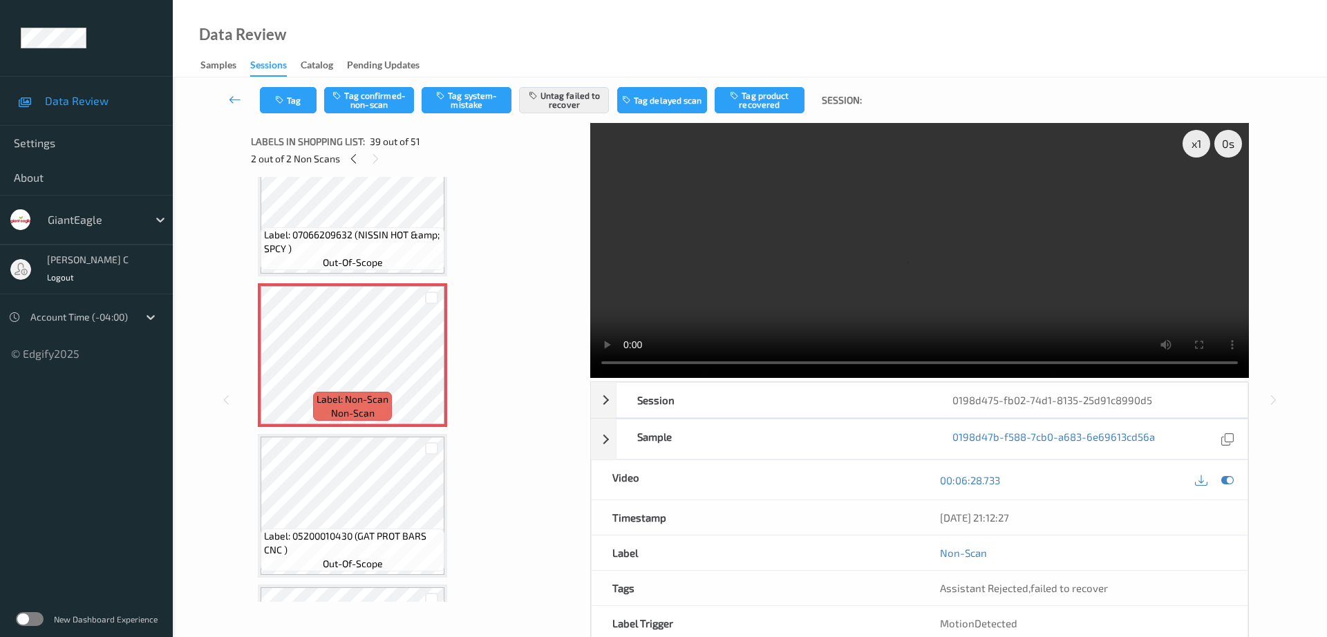
click at [544, 83] on div "Tag Tag confirmed-non-scan Tag system-mistake Untag failed to recover Tag delay…" at bounding box center [749, 100] width 1097 height 46
click at [558, 96] on button "Untag failed to recover" at bounding box center [564, 100] width 90 height 26
click at [457, 117] on div "Tag Tag confirmed-non-scan Tag system-mistake Tag failed to recover Tag delayed…" at bounding box center [749, 100] width 1097 height 46
click at [452, 101] on button "Tag system-mistake" at bounding box center [467, 100] width 90 height 26
click at [285, 107] on button "Tag" at bounding box center [288, 100] width 57 height 26
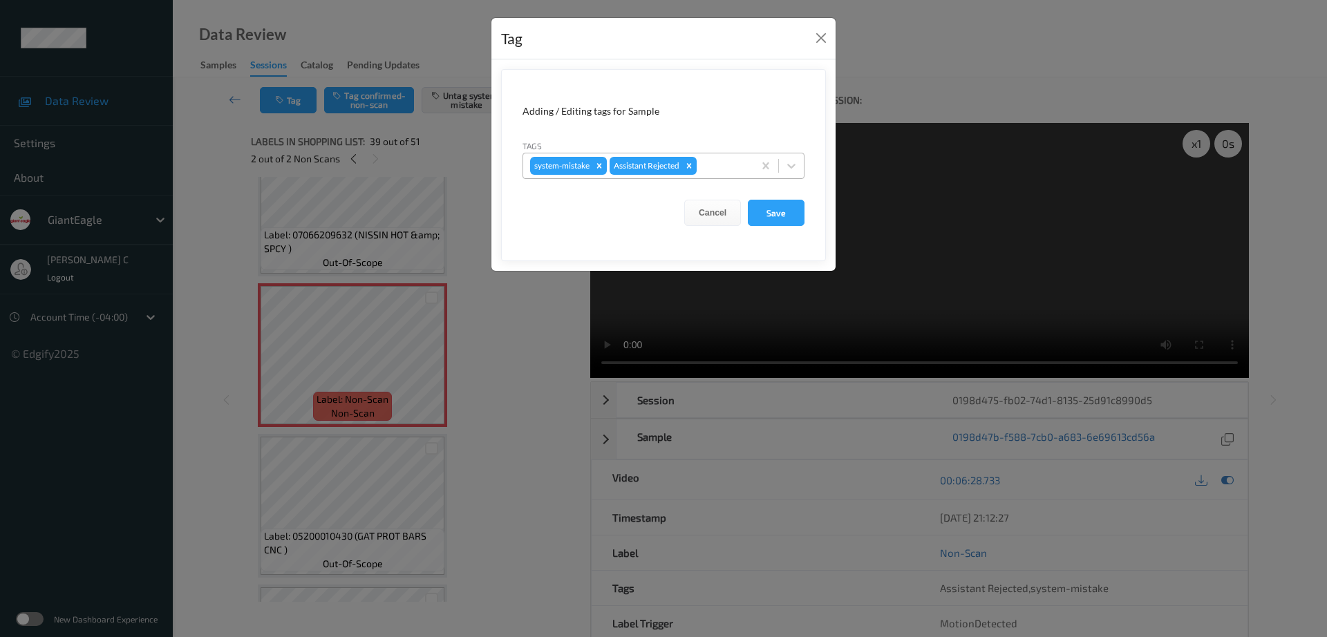
click at [717, 156] on div "system-mistake Assistant Rejected" at bounding box center [638, 165] width 230 height 23
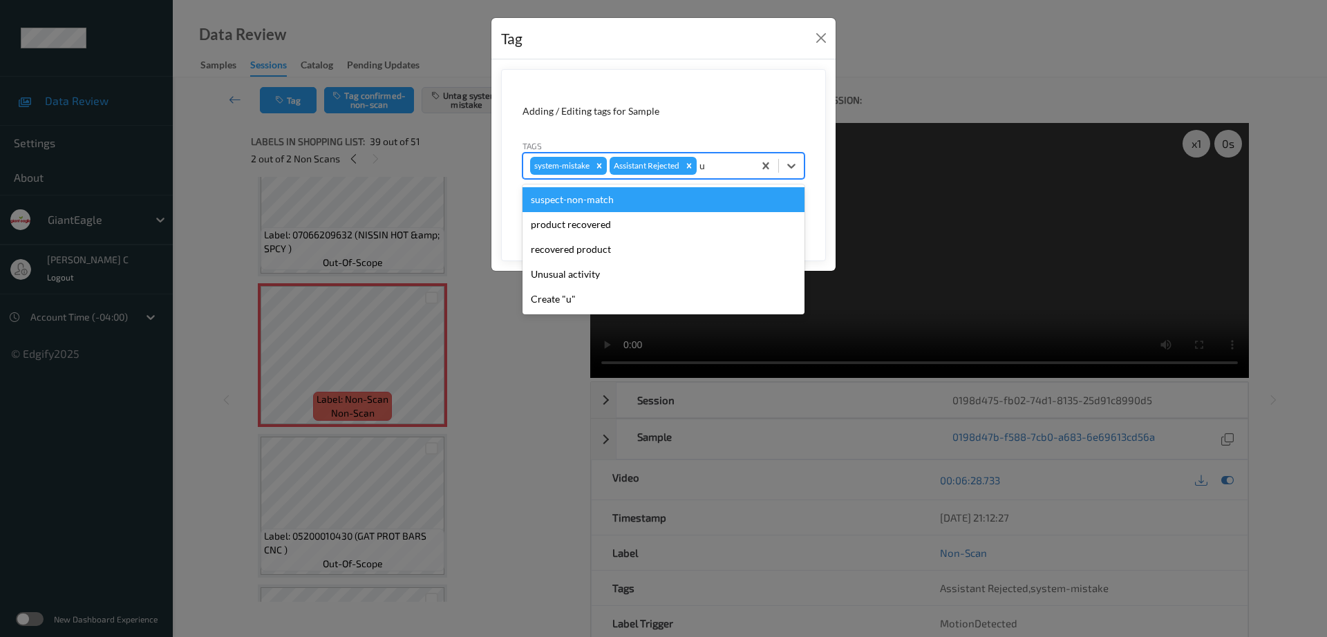
type input "un"
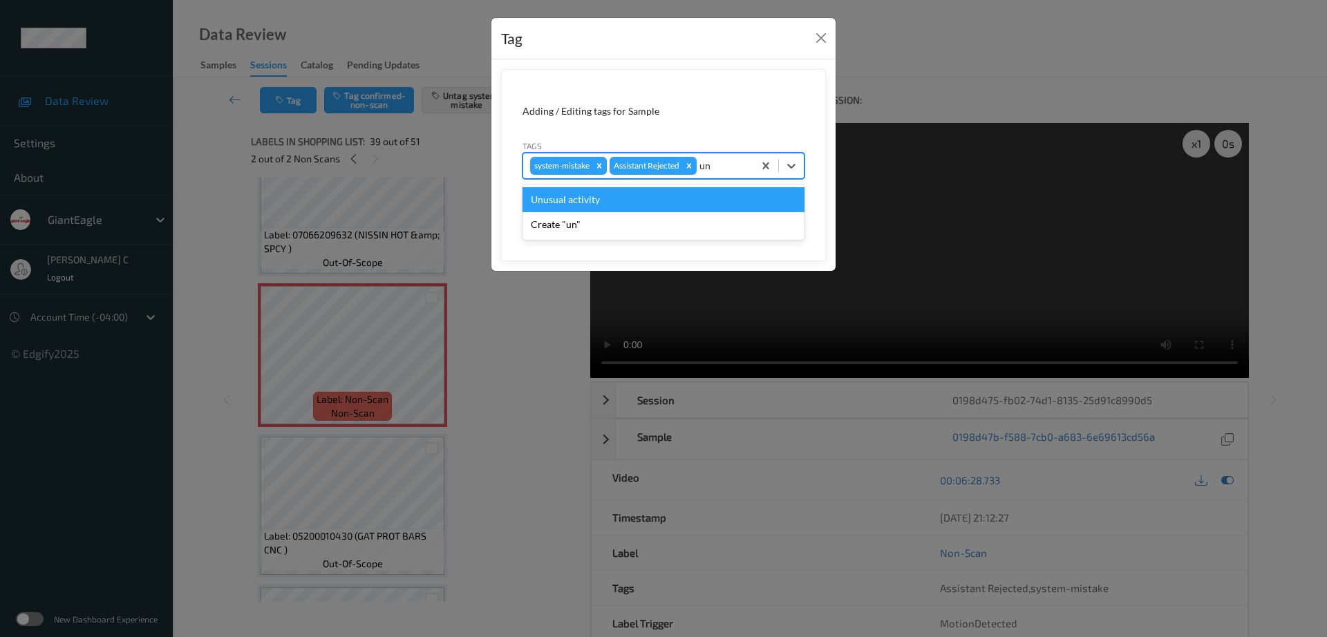
click at [636, 205] on div "Unusual activity" at bounding box center [663, 199] width 282 height 25
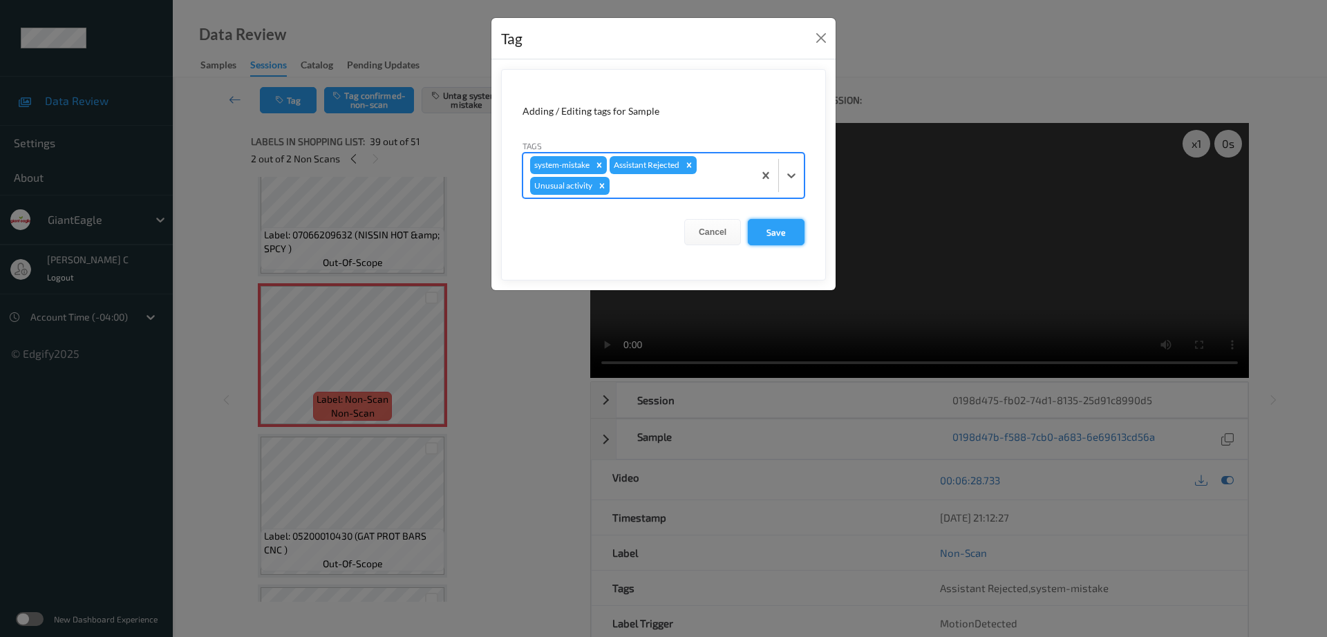
click at [787, 234] on button "Save" at bounding box center [776, 232] width 57 height 26
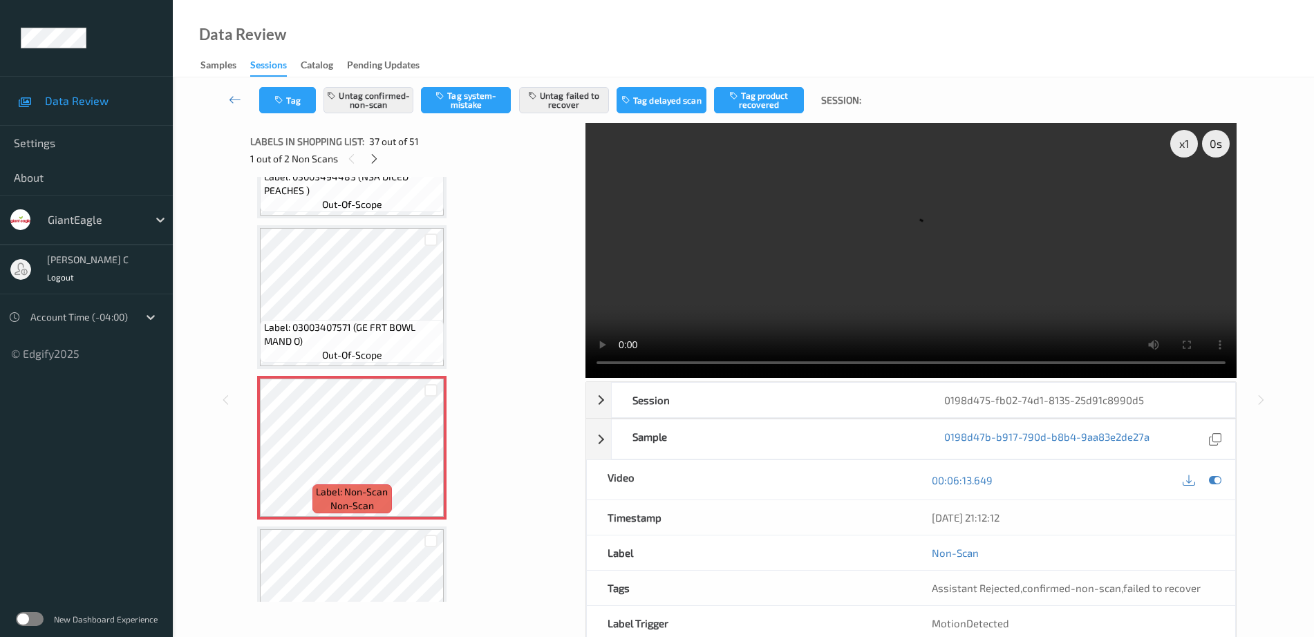
scroll to position [5193, 0]
